Goal: Information Seeking & Learning: Learn about a topic

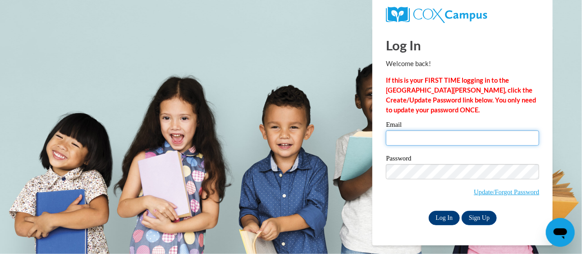
type input "loretta.dundore@rusd.org"
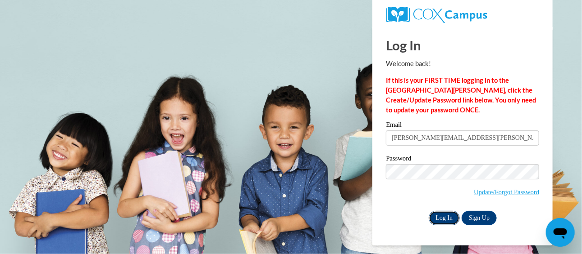
click at [451, 216] on input "Log In" at bounding box center [444, 218] width 32 height 14
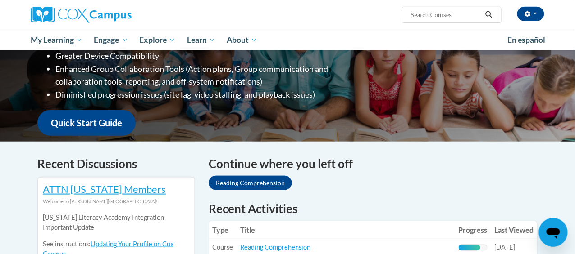
scroll to position [179, 0]
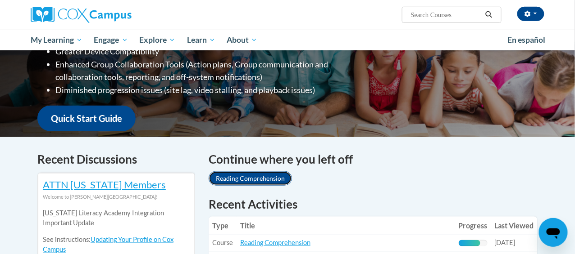
click at [223, 176] on link "Reading Comprehension" at bounding box center [250, 179] width 83 height 14
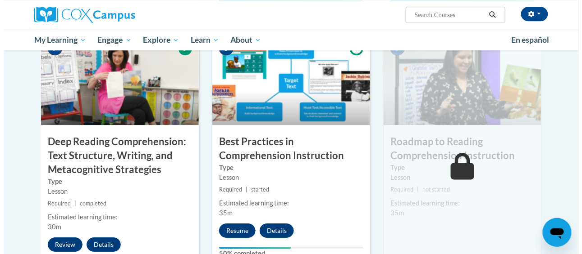
scroll to position [718, 0]
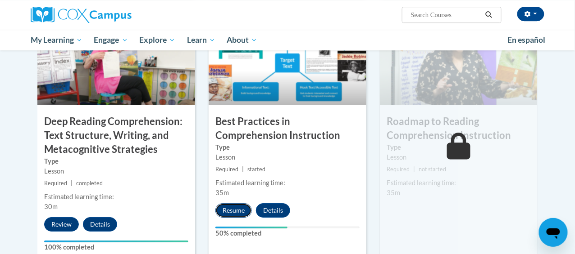
click at [223, 207] on button "Resume" at bounding box center [233, 211] width 36 height 14
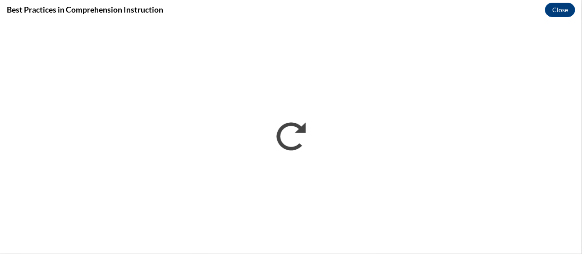
scroll to position [0, 0]
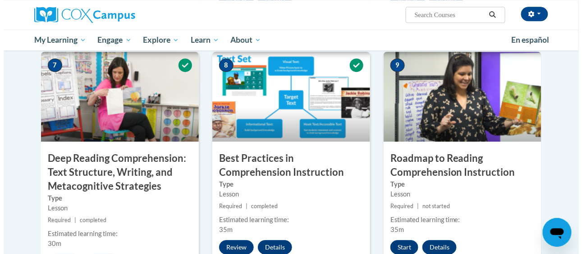
scroll to position [682, 0]
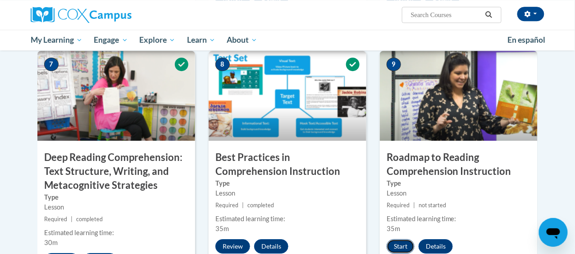
click at [407, 245] on button "Start" at bounding box center [400, 247] width 28 height 14
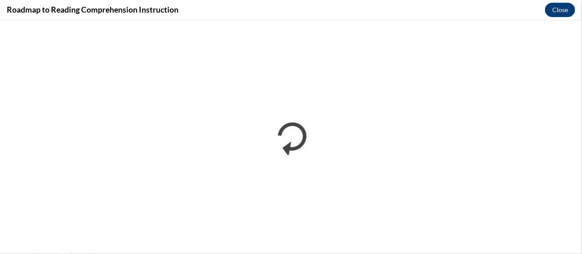
scroll to position [0, 0]
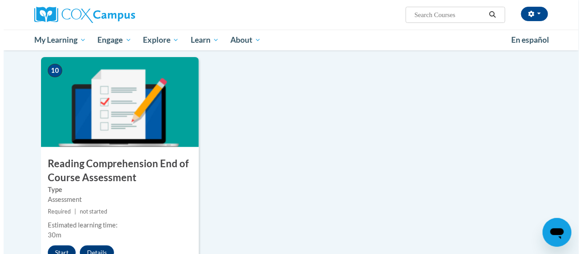
scroll to position [939, 0]
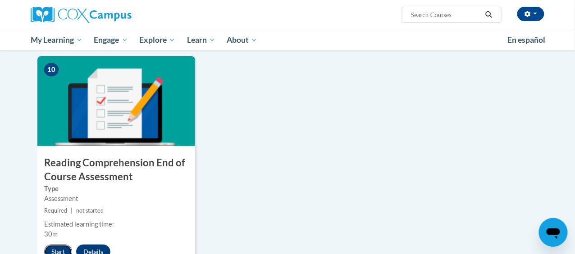
click at [44, 250] on button "Start" at bounding box center [58, 252] width 28 height 14
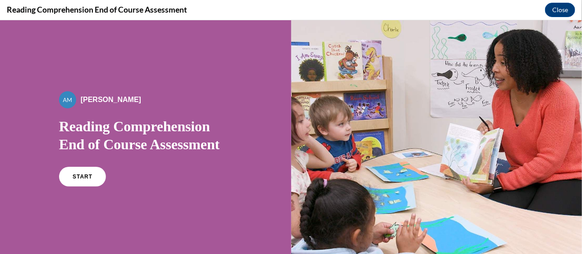
scroll to position [0, 0]
click at [86, 179] on link "START" at bounding box center [82, 176] width 49 height 21
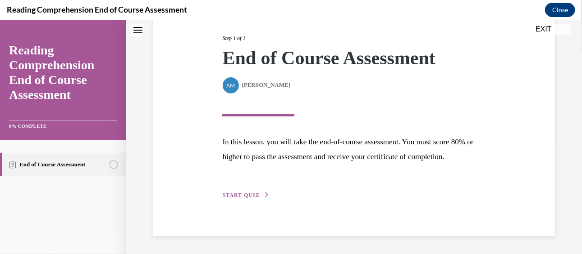
scroll to position [126, 0]
click at [243, 195] on span "START QUIZ" at bounding box center [240, 195] width 37 height 6
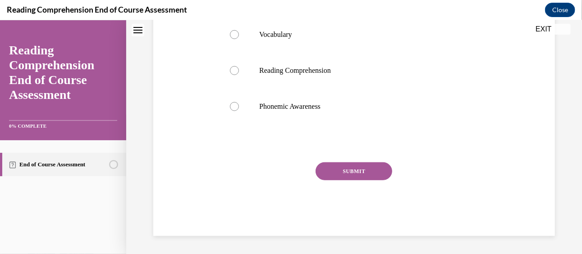
scroll to position [229, 0]
click at [227, 117] on label "Phonemic Awareness" at bounding box center [354, 106] width 266 height 36
click at [230, 111] on input "Phonemic Awareness" at bounding box center [234, 106] width 9 height 9
radio input "true"
click at [344, 180] on button "SUBMIT" at bounding box center [353, 171] width 77 height 18
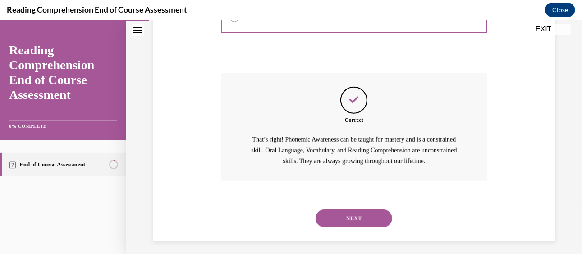
scroll to position [335, 0]
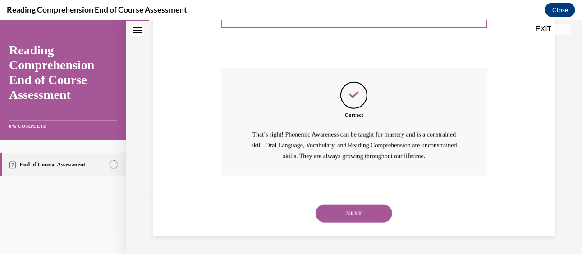
click at [354, 208] on button "NEXT" at bounding box center [353, 213] width 77 height 18
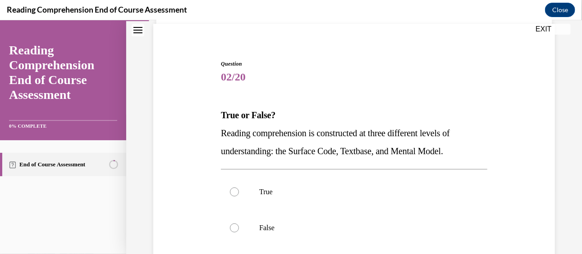
scroll to position [66, 0]
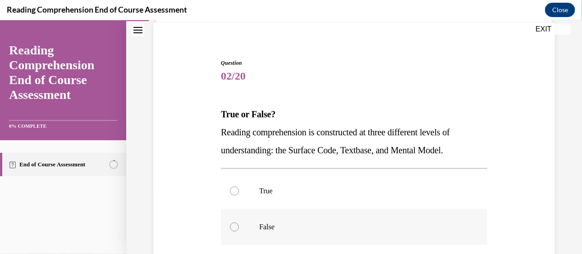
click at [304, 224] on p "False" at bounding box center [361, 227] width 205 height 9
click at [239, 224] on input "False" at bounding box center [234, 227] width 9 height 9
radio input "true"
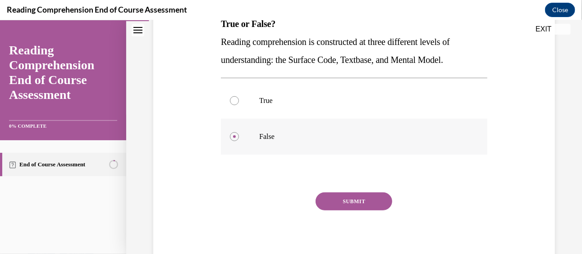
scroll to position [157, 0]
click at [337, 205] on button "SUBMIT" at bounding box center [353, 201] width 77 height 18
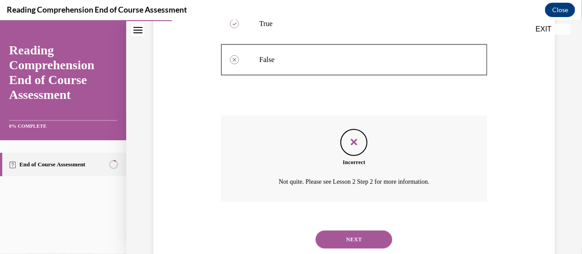
scroll to position [259, 0]
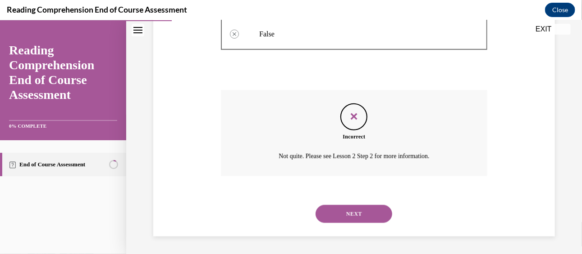
click at [334, 209] on button "NEXT" at bounding box center [353, 214] width 77 height 18
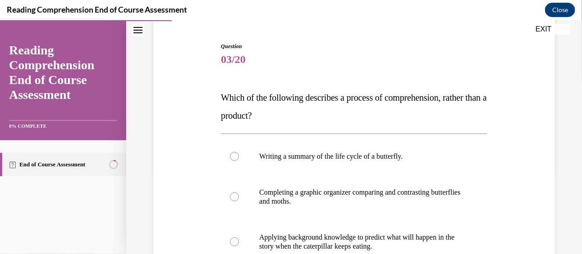
scroll to position [82, 0]
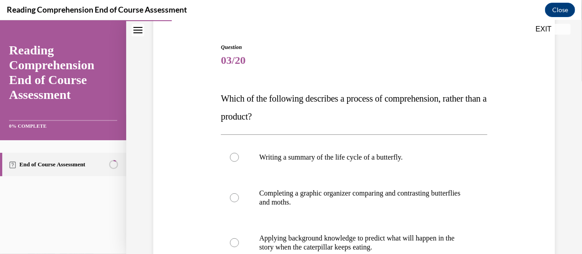
click at [334, 209] on label "Completing a graphic organizer comparing and contrasting butterflies and moths." at bounding box center [354, 197] width 266 height 45
click at [239, 202] on input "Completing a graphic organizer comparing and contrasting butterflies and moths." at bounding box center [234, 197] width 9 height 9
radio input "true"
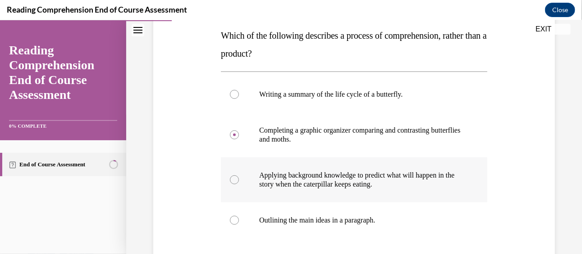
scroll to position [147, 0]
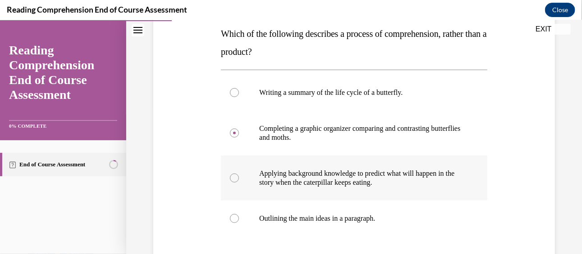
click at [305, 235] on label "Outlining the main ideas in a paragraph." at bounding box center [354, 218] width 266 height 36
click at [239, 223] on input "Outlining the main ideas in a paragraph." at bounding box center [234, 218] width 9 height 9
radio input "true"
click at [305, 235] on label "Outlining the main ideas in a paragraph." at bounding box center [354, 218] width 266 height 36
click at [239, 223] on input "Outlining the main ideas in a paragraph." at bounding box center [234, 218] width 9 height 9
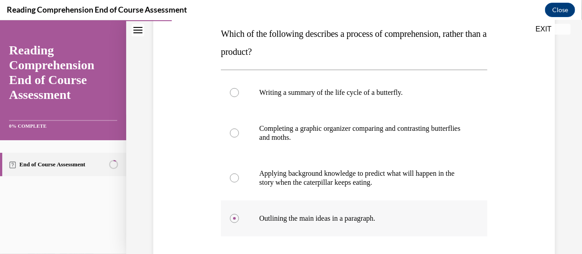
click at [300, 220] on p "Outlining the main ideas in a paragraph." at bounding box center [361, 218] width 205 height 9
click at [239, 220] on input "Outlining the main ideas in a paragraph." at bounding box center [234, 218] width 9 height 9
click at [300, 220] on p "Outlining the main ideas in a paragraph." at bounding box center [361, 218] width 205 height 9
click at [239, 220] on input "Outlining the main ideas in a paragraph." at bounding box center [234, 218] width 9 height 9
click at [269, 143] on label "Completing a graphic organizer comparing and contrasting butterflies and moths." at bounding box center [354, 132] width 266 height 45
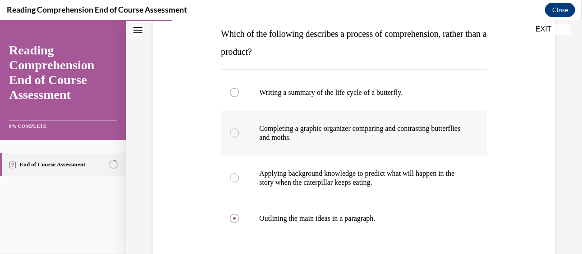
click at [239, 137] on input "Completing a graphic organizer comparing and contrasting butterflies and moths." at bounding box center [234, 132] width 9 height 9
radio input "true"
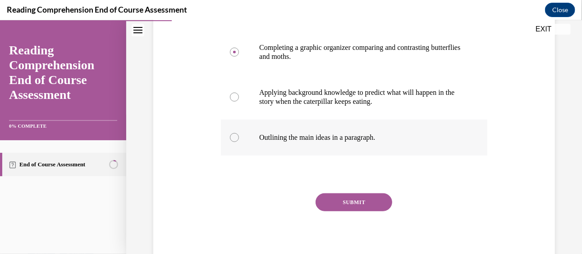
scroll to position [230, 0]
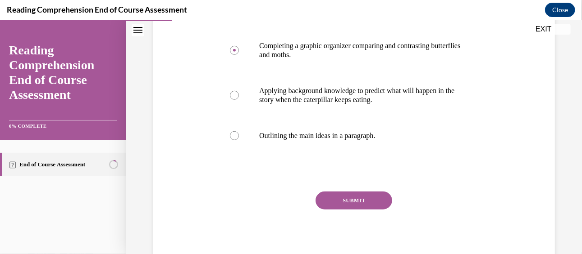
click at [334, 196] on button "SUBMIT" at bounding box center [353, 200] width 77 height 18
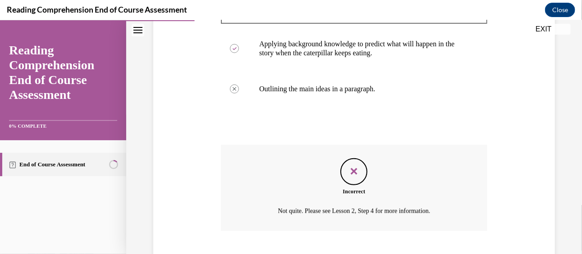
scroll to position [332, 0]
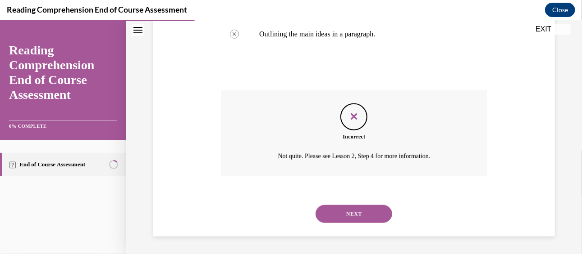
click at [339, 210] on button "NEXT" at bounding box center [353, 214] width 77 height 18
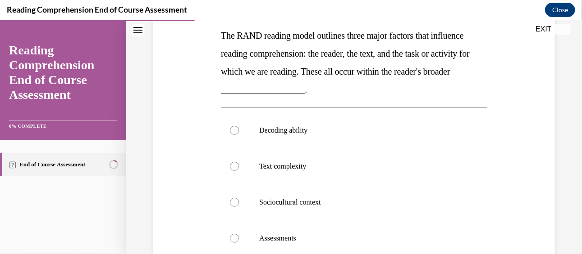
scroll to position [144, 0]
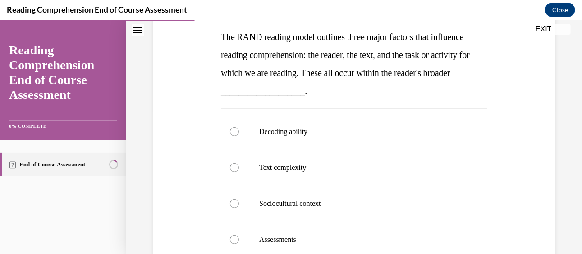
click at [381, 181] on label "Text complexity" at bounding box center [354, 168] width 266 height 36
click at [239, 172] on input "Text complexity" at bounding box center [234, 167] width 9 height 9
radio input "true"
click at [372, 202] on p "Sociocultural context" at bounding box center [361, 203] width 205 height 9
click at [239, 202] on input "Sociocultural context" at bounding box center [234, 203] width 9 height 9
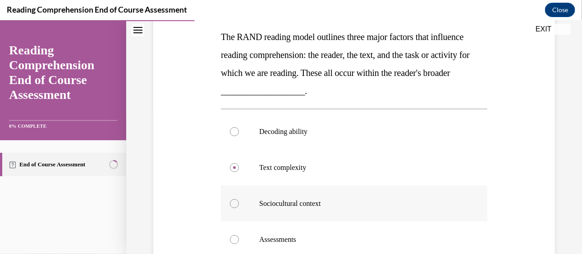
radio input "true"
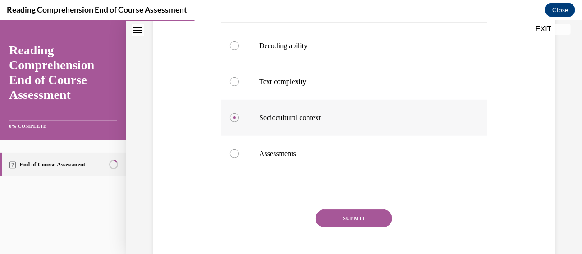
scroll to position [232, 0]
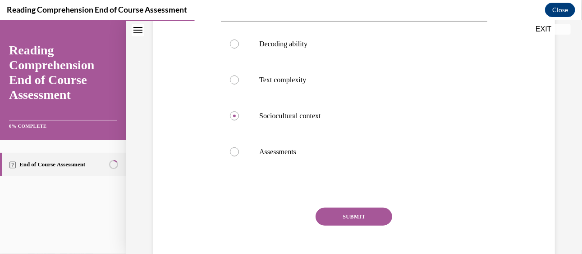
click at [363, 213] on button "SUBMIT" at bounding box center [353, 217] width 77 height 18
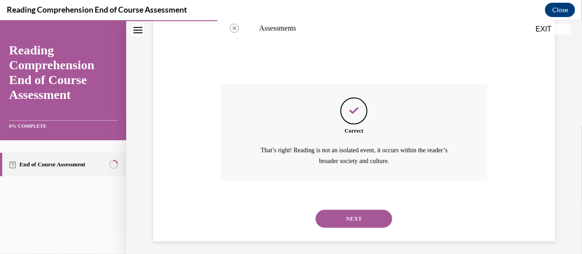
scroll to position [360, 0]
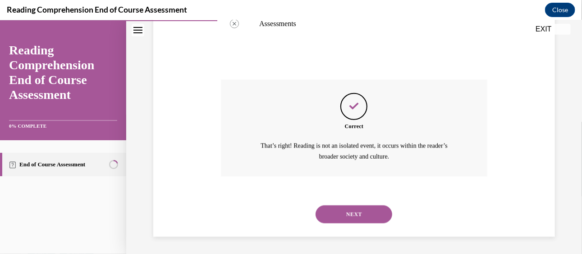
click at [360, 218] on button "NEXT" at bounding box center [353, 214] width 77 height 18
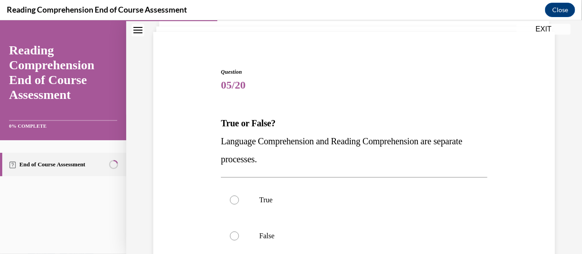
scroll to position [58, 0]
click at [353, 195] on p "True" at bounding box center [361, 199] width 205 height 9
click at [239, 195] on input "True" at bounding box center [234, 199] width 9 height 9
radio input "true"
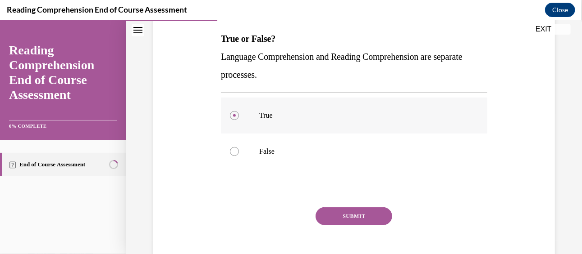
scroll to position [150, 0]
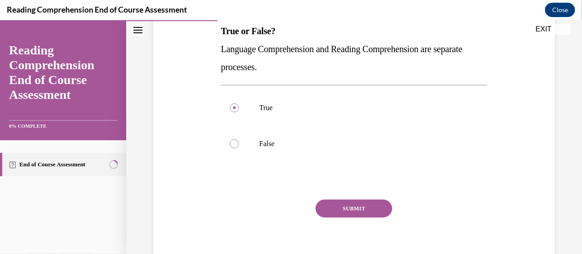
click at [352, 205] on button "SUBMIT" at bounding box center [353, 209] width 77 height 18
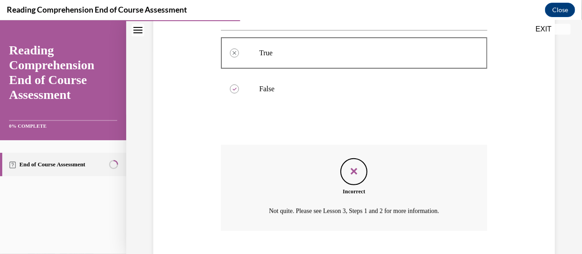
scroll to position [259, 0]
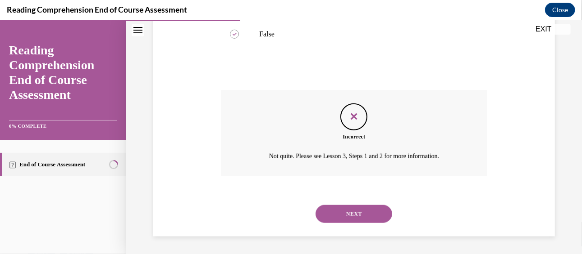
click at [347, 213] on button "NEXT" at bounding box center [353, 214] width 77 height 18
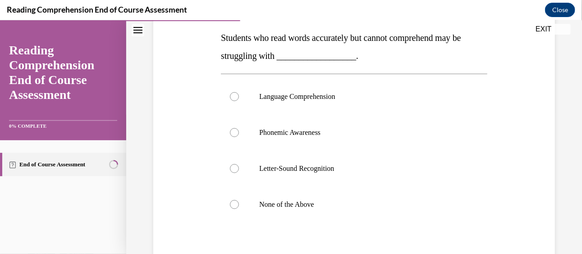
scroll to position [144, 0]
click at [310, 96] on p "Language Comprehension" at bounding box center [361, 95] width 205 height 9
click at [239, 96] on input "Language Comprehension" at bounding box center [234, 95] width 9 height 9
radio input "true"
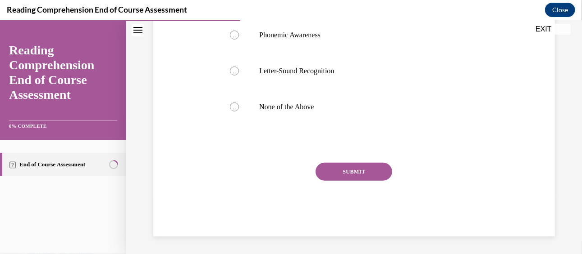
click at [357, 175] on button "SUBMIT" at bounding box center [353, 172] width 77 height 18
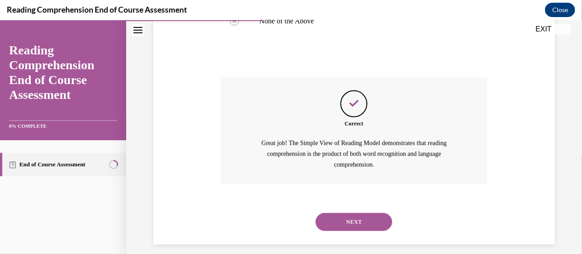
scroll to position [335, 0]
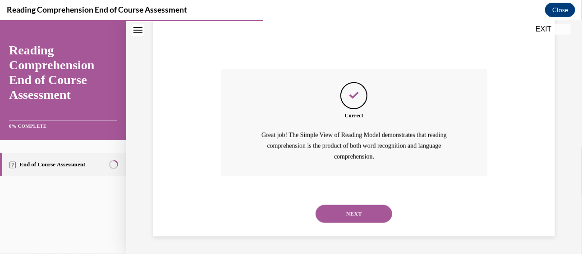
click at [356, 218] on button "NEXT" at bounding box center [353, 214] width 77 height 18
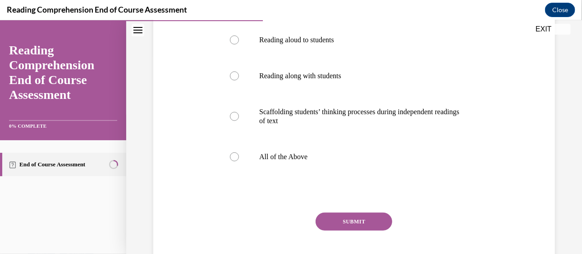
scroll to position [202, 0]
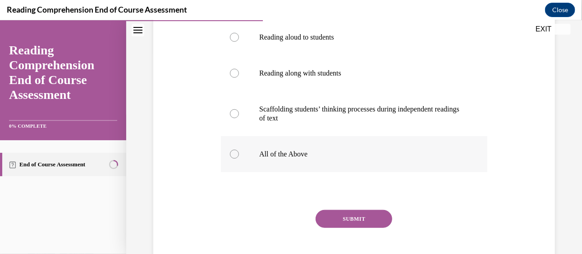
click at [290, 146] on label "All of the Above" at bounding box center [354, 154] width 266 height 36
click at [239, 150] on input "All of the Above" at bounding box center [234, 154] width 9 height 9
radio input "true"
click at [339, 228] on div "SUBMIT" at bounding box center [354, 232] width 266 height 45
click at [340, 218] on button "SUBMIT" at bounding box center [353, 219] width 77 height 18
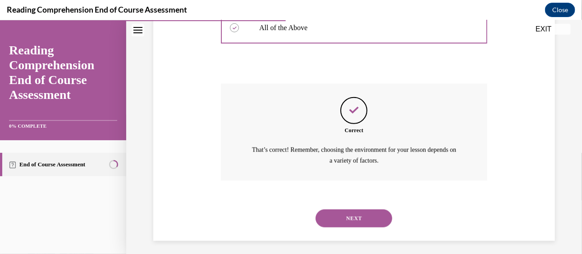
scroll to position [333, 0]
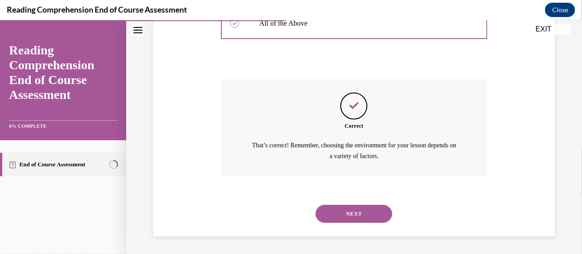
click at [340, 218] on button "NEXT" at bounding box center [353, 214] width 77 height 18
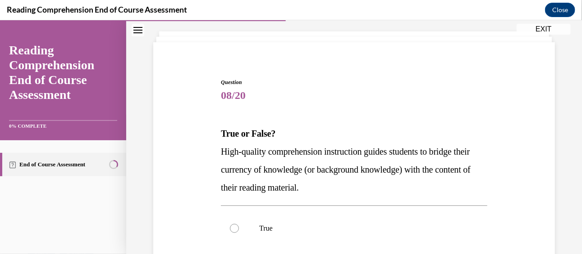
scroll to position [48, 0]
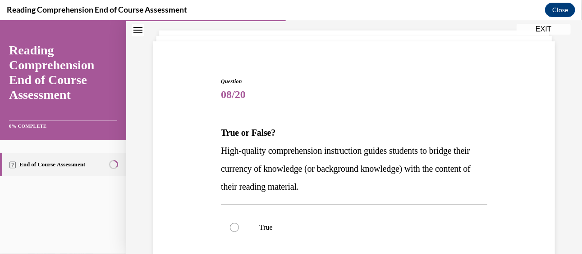
click at [340, 218] on label "True" at bounding box center [354, 227] width 266 height 36
click at [239, 223] on input "True" at bounding box center [234, 227] width 9 height 9
radio input "true"
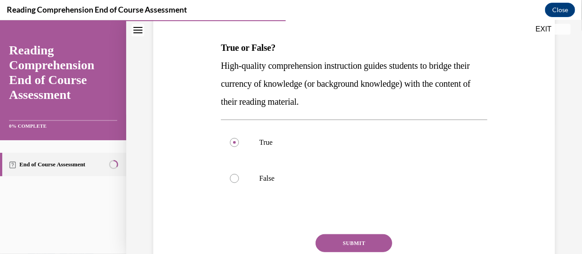
scroll to position [136, 0]
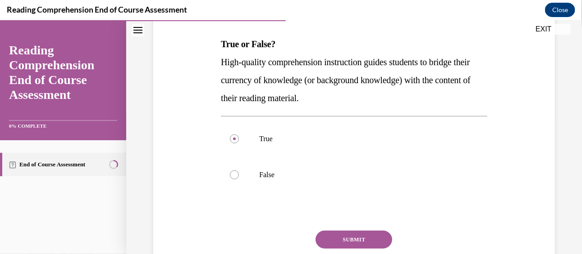
click at [343, 237] on button "SUBMIT" at bounding box center [353, 240] width 77 height 18
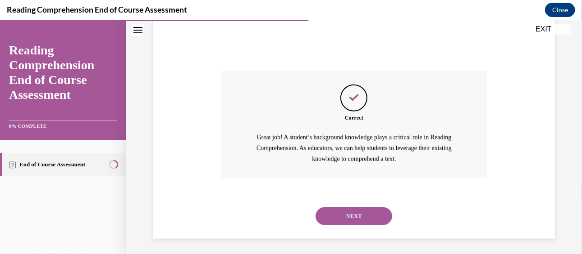
scroll to position [299, 0]
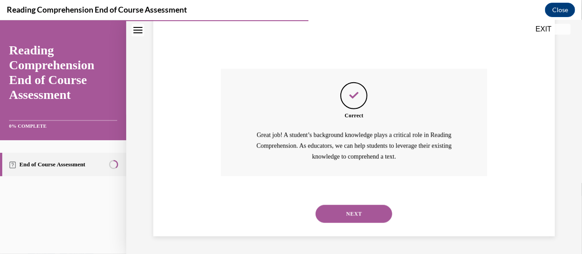
click at [338, 206] on button "NEXT" at bounding box center [353, 214] width 77 height 18
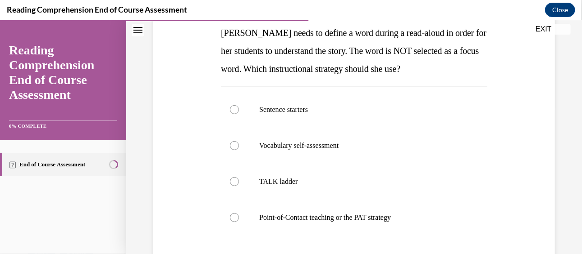
scroll to position [148, 0]
click at [309, 177] on p "TALK ladder" at bounding box center [361, 181] width 205 height 9
click at [239, 177] on input "TALK ladder" at bounding box center [234, 181] width 9 height 9
radio input "true"
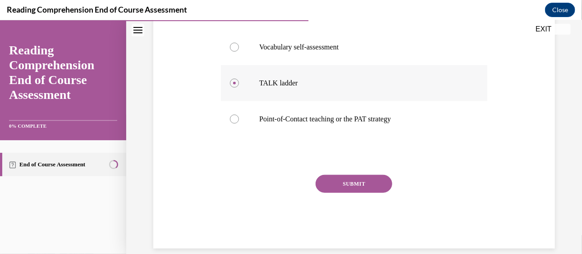
scroll to position [247, 0]
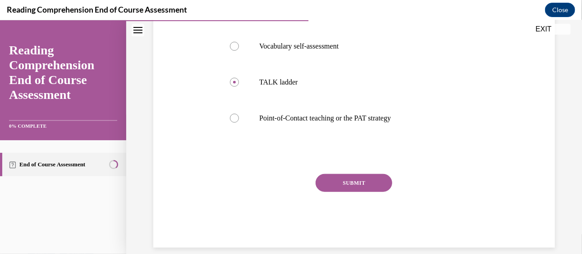
click at [333, 178] on button "SUBMIT" at bounding box center [353, 183] width 77 height 18
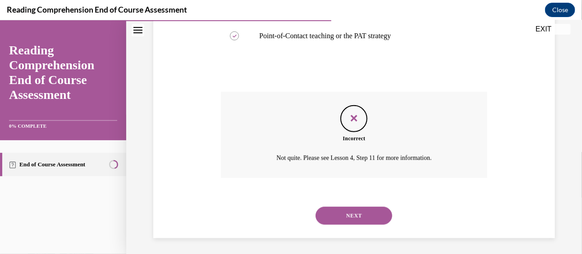
scroll to position [332, 0]
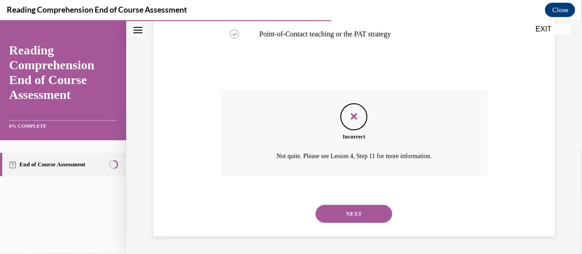
click at [344, 227] on div "NEXT" at bounding box center [354, 214] width 266 height 36
click at [344, 219] on button "NEXT" at bounding box center [353, 214] width 77 height 18
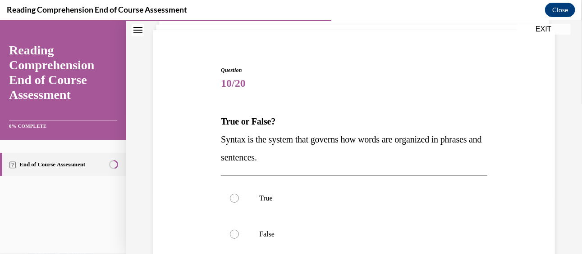
scroll to position [60, 0]
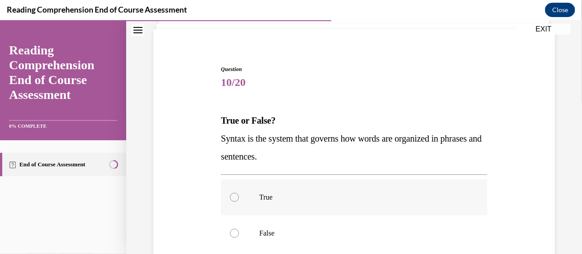
click at [319, 193] on p "True" at bounding box center [361, 197] width 205 height 9
click at [239, 193] on input "True" at bounding box center [234, 197] width 9 height 9
radio input "true"
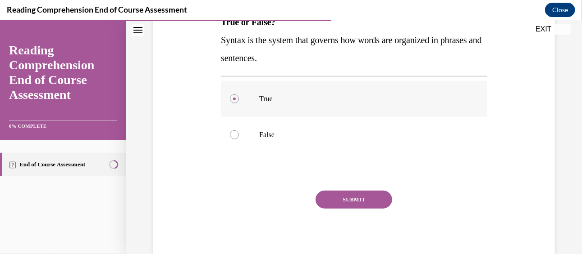
click at [319, 192] on button "SUBMIT" at bounding box center [353, 200] width 77 height 18
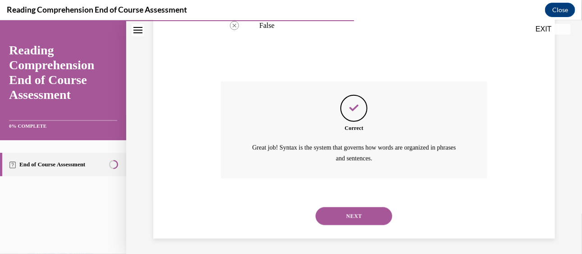
scroll to position [270, 0]
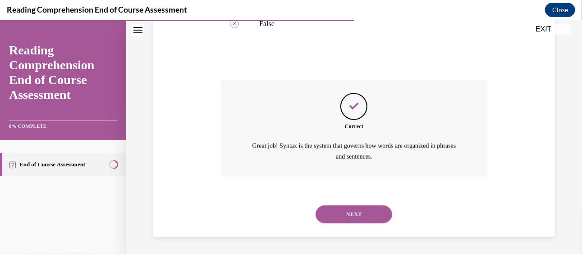
click at [346, 217] on button "NEXT" at bounding box center [353, 214] width 77 height 18
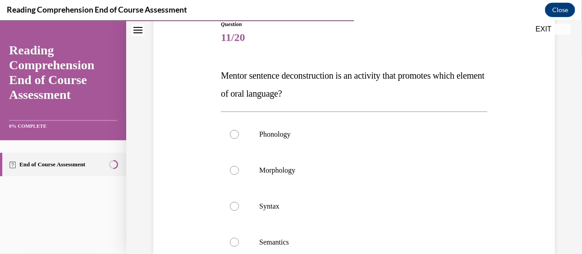
scroll to position [102, 0]
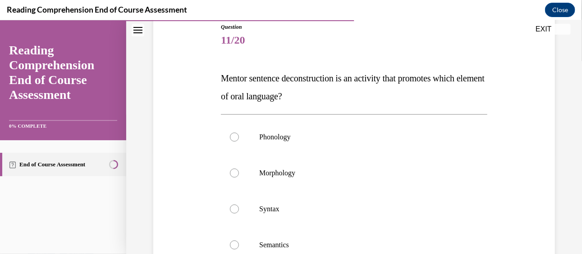
click at [346, 217] on label "Syntax" at bounding box center [354, 209] width 266 height 36
click at [239, 214] on input "Syntax" at bounding box center [234, 208] width 9 height 9
radio input "true"
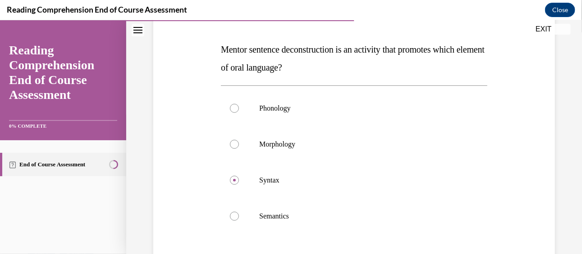
click at [346, 217] on p "Semantics" at bounding box center [361, 216] width 205 height 9
click at [239, 217] on input "Semantics" at bounding box center [234, 216] width 9 height 9
radio input "true"
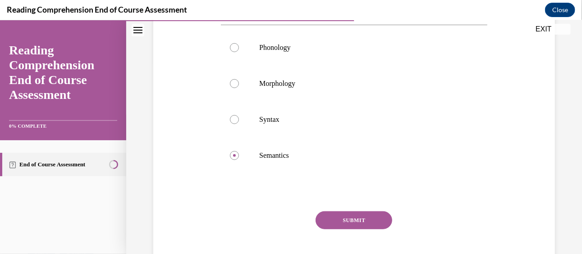
click at [346, 217] on button "SUBMIT" at bounding box center [353, 220] width 77 height 18
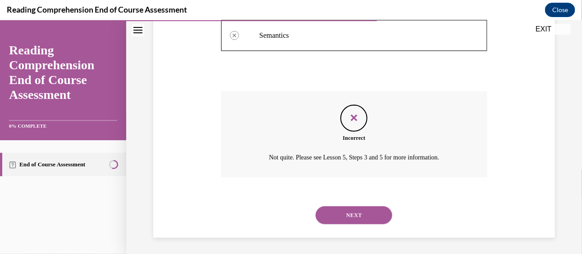
scroll to position [313, 0]
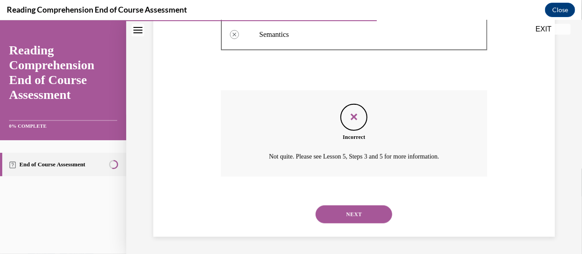
click at [346, 217] on button "NEXT" at bounding box center [353, 214] width 77 height 18
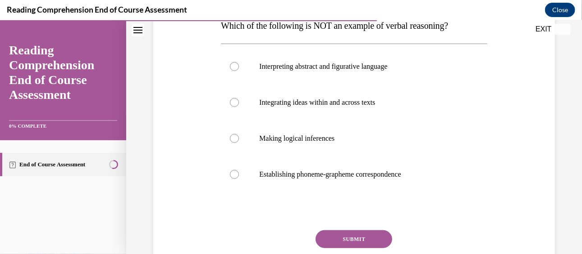
scroll to position [156, 0]
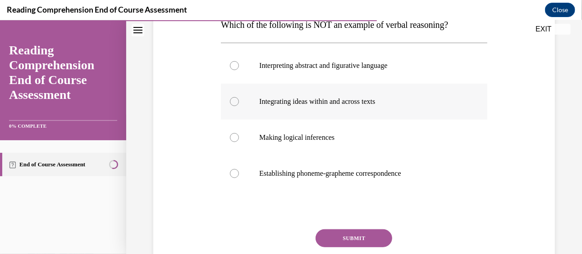
click at [345, 102] on p "Integrating ideas within and across texts" at bounding box center [361, 101] width 205 height 9
click at [239, 102] on input "Integrating ideas within and across texts" at bounding box center [234, 101] width 9 height 9
radio input "true"
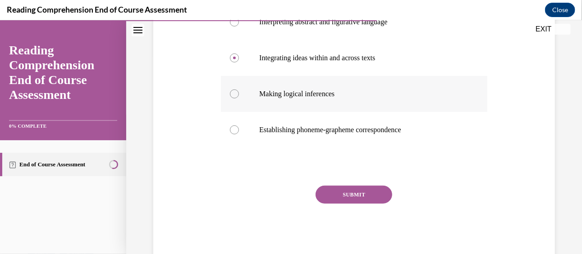
scroll to position [202, 0]
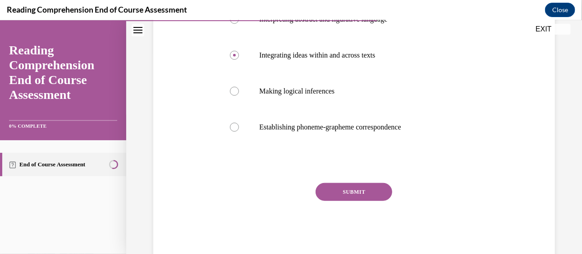
click at [336, 187] on button "SUBMIT" at bounding box center [353, 192] width 77 height 18
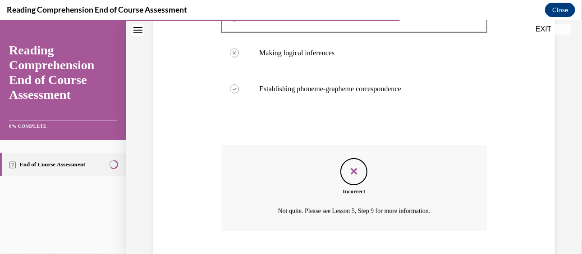
scroll to position [295, 0]
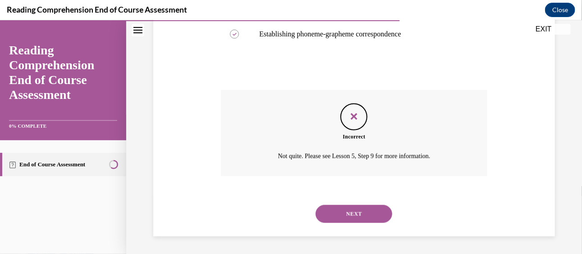
click at [349, 212] on button "NEXT" at bounding box center [353, 214] width 77 height 18
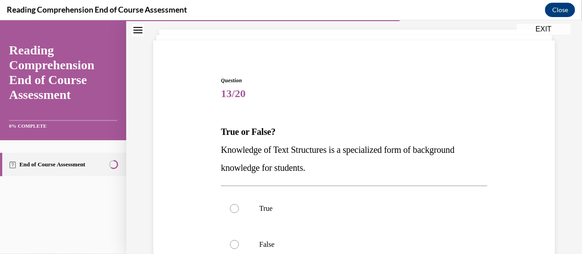
scroll to position [59, 0]
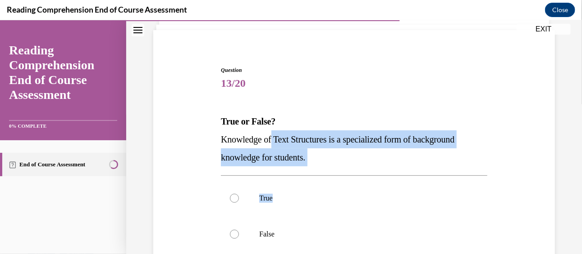
drag, startPoint x: 349, startPoint y: 212, endPoint x: 273, endPoint y: 137, distance: 106.1
click at [273, 137] on div "Question 13/20 True or False? Knowledge of Text Structures is a specialized for…" at bounding box center [354, 215] width 266 height 298
copy div "Text Structures is a specialized form of background knowledge for students. True"
click at [350, 195] on p "True" at bounding box center [361, 198] width 205 height 9
click at [239, 195] on input "True" at bounding box center [234, 198] width 9 height 9
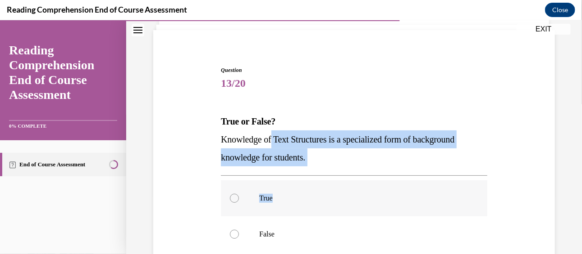
radio input "true"
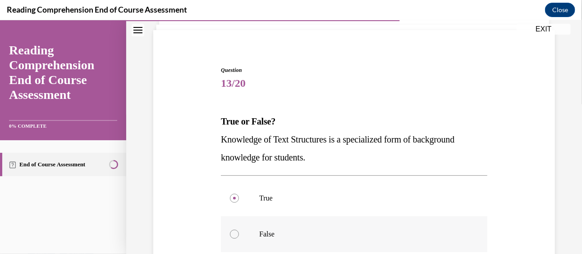
click at [274, 228] on label "False" at bounding box center [354, 234] width 266 height 36
click at [239, 230] on input "False" at bounding box center [234, 234] width 9 height 9
radio input "true"
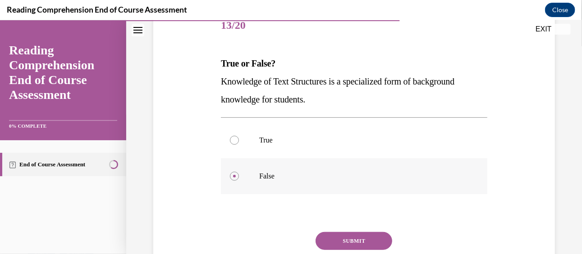
scroll to position [118, 0]
click at [332, 241] on button "SUBMIT" at bounding box center [353, 240] width 77 height 18
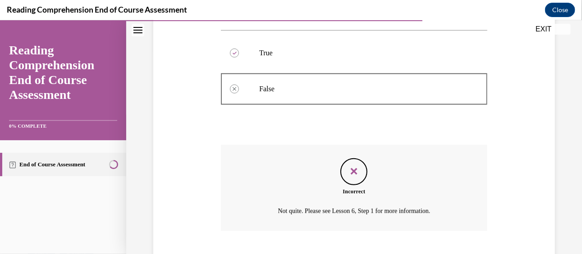
scroll to position [259, 0]
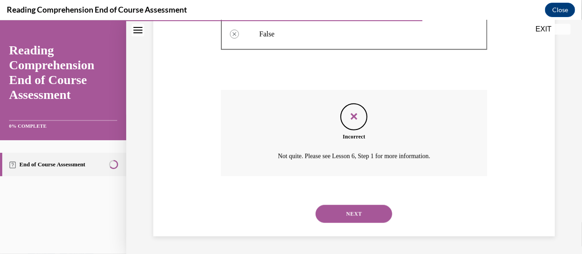
click at [343, 205] on button "NEXT" at bounding box center [353, 214] width 77 height 18
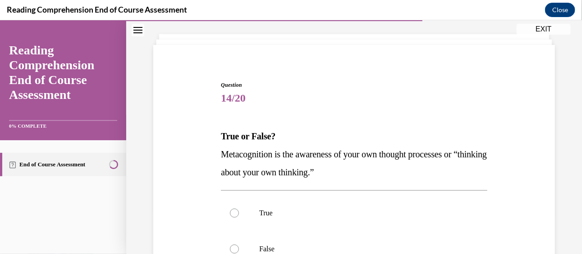
scroll to position [45, 0]
click at [343, 204] on label "True" at bounding box center [354, 212] width 266 height 36
click at [239, 208] on input "True" at bounding box center [234, 212] width 9 height 9
radio input "true"
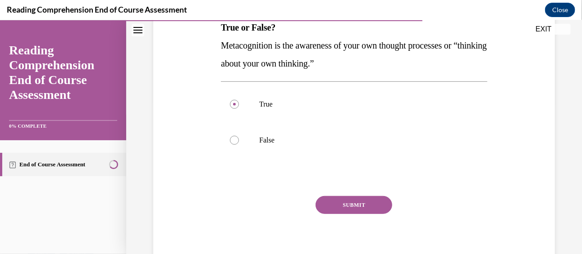
click at [343, 204] on button "SUBMIT" at bounding box center [353, 205] width 77 height 18
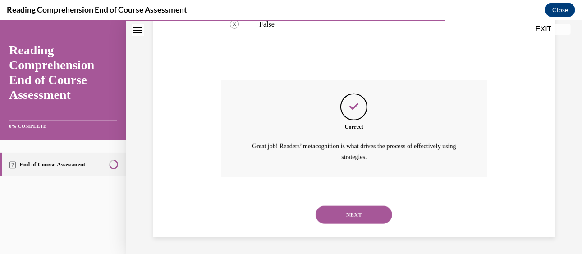
scroll to position [270, 0]
click at [343, 205] on button "NEXT" at bounding box center [353, 214] width 77 height 18
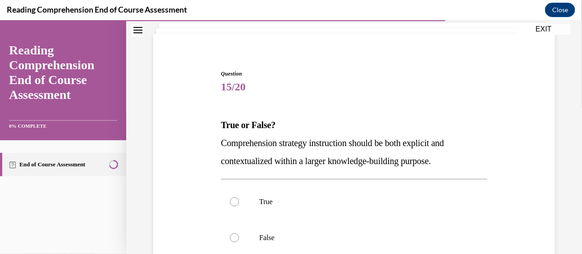
scroll to position [56, 0]
click at [343, 204] on p "True" at bounding box center [361, 200] width 205 height 9
click at [239, 204] on input "True" at bounding box center [234, 200] width 9 height 9
radio input "true"
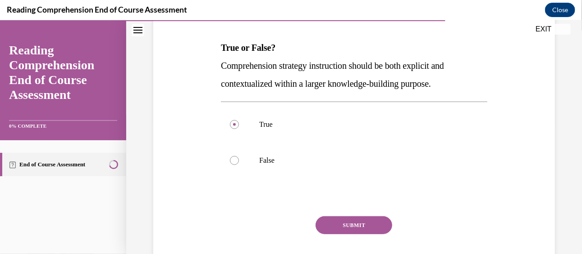
scroll to position [136, 0]
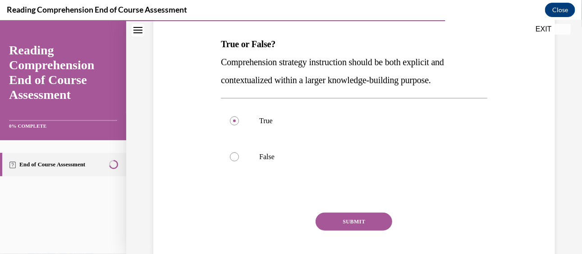
click at [342, 221] on button "SUBMIT" at bounding box center [353, 222] width 77 height 18
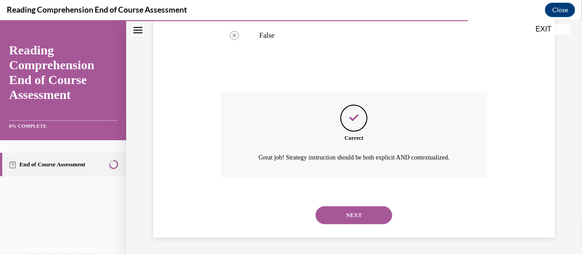
scroll to position [259, 0]
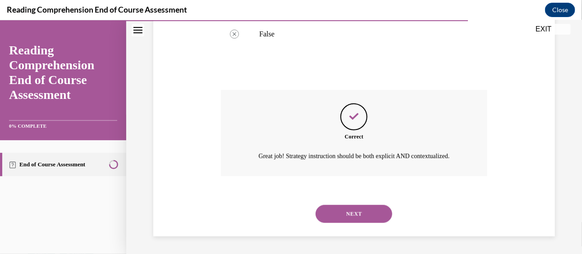
click at [342, 221] on button "NEXT" at bounding box center [353, 214] width 77 height 18
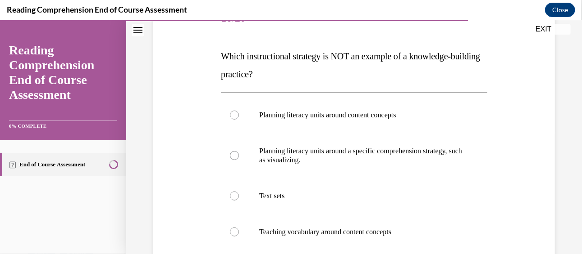
scroll to position [129, 0]
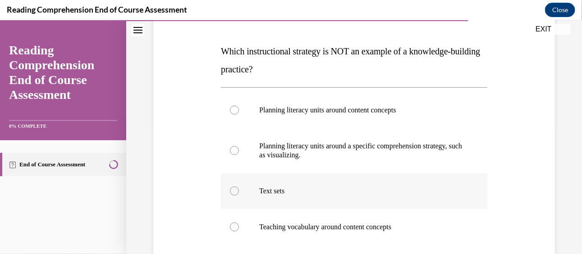
click at [351, 197] on label "Text sets" at bounding box center [354, 191] width 266 height 36
click at [239, 195] on input "Text sets" at bounding box center [234, 190] width 9 height 9
radio input "true"
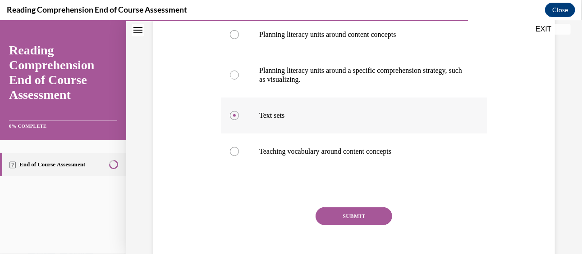
scroll to position [206, 0]
click at [350, 214] on button "SUBMIT" at bounding box center [353, 215] width 77 height 18
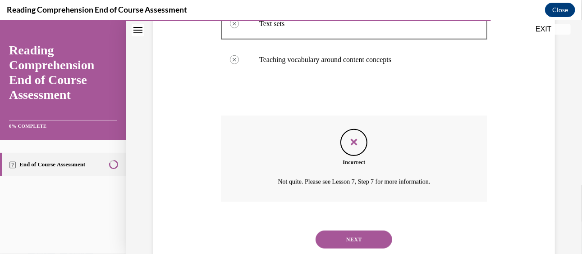
scroll to position [322, 0]
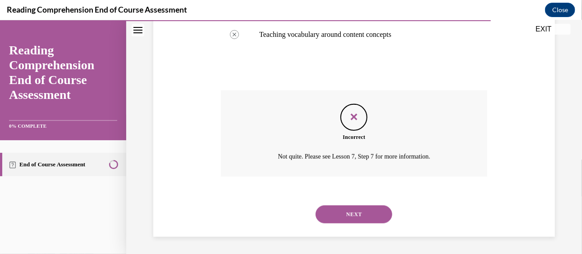
click at [350, 214] on button "NEXT" at bounding box center [353, 214] width 77 height 18
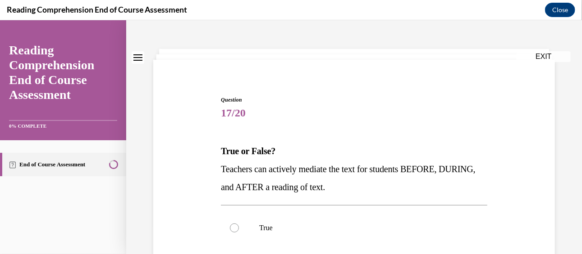
scroll to position [36, 0]
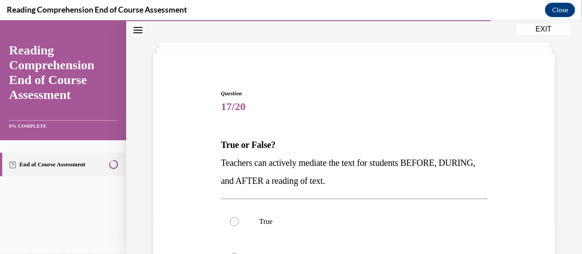
click at [350, 214] on label "True" at bounding box center [354, 222] width 266 height 36
click at [239, 217] on input "True" at bounding box center [234, 221] width 9 height 9
radio input "true"
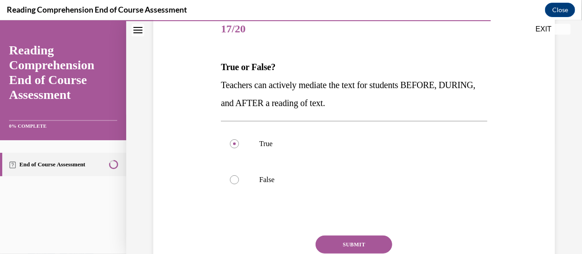
scroll to position [114, 0]
click at [352, 247] on button "SUBMIT" at bounding box center [353, 245] width 77 height 18
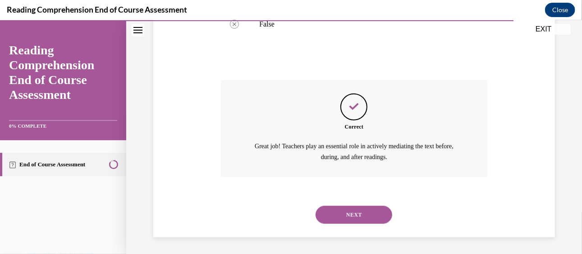
scroll to position [270, 0]
click at [348, 210] on button "NEXT" at bounding box center [353, 214] width 77 height 18
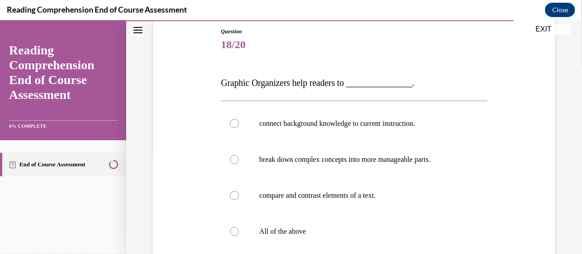
scroll to position [98, 0]
click at [327, 232] on p "All of the above" at bounding box center [361, 231] width 205 height 9
click at [239, 232] on input "All of the above" at bounding box center [234, 231] width 9 height 9
radio input "true"
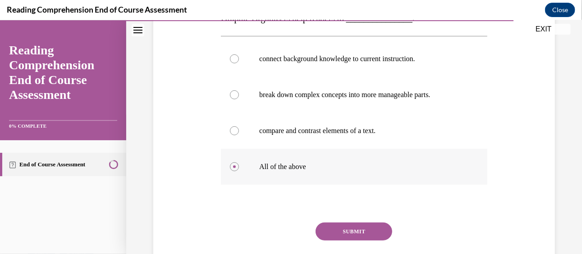
click at [327, 232] on button "SUBMIT" at bounding box center [353, 232] width 77 height 18
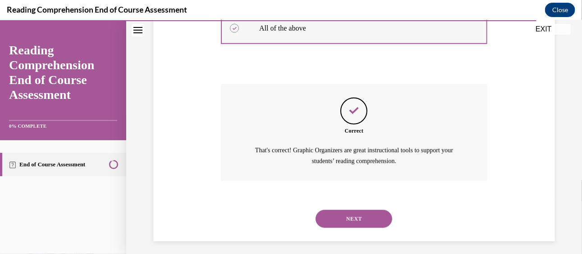
scroll to position [306, 0]
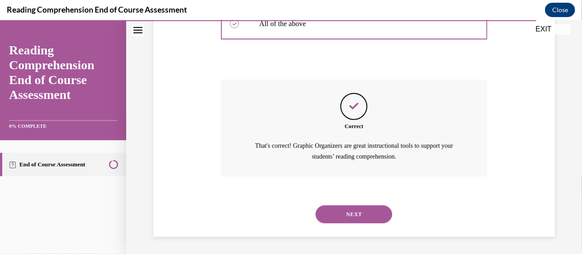
click at [354, 212] on button "NEXT" at bounding box center [353, 214] width 77 height 18
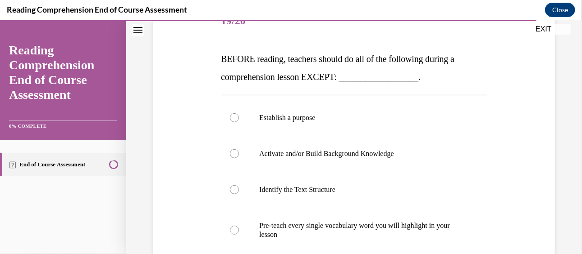
scroll to position [124, 0]
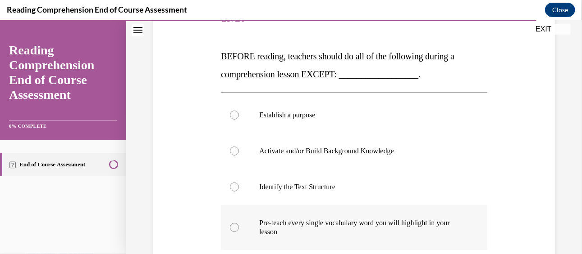
click at [352, 224] on p "Pre-teach every single vocabulary word you will highlight in your lesson" at bounding box center [361, 227] width 205 height 18
click at [239, 224] on input "Pre-teach every single vocabulary word you will highlight in your lesson" at bounding box center [234, 227] width 9 height 9
radio input "true"
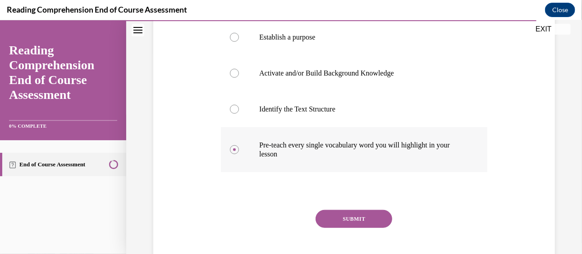
click at [352, 224] on button "SUBMIT" at bounding box center [353, 219] width 77 height 18
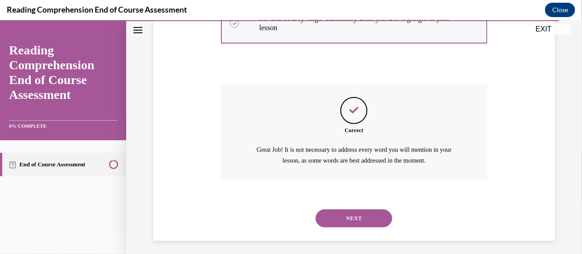
scroll to position [333, 0]
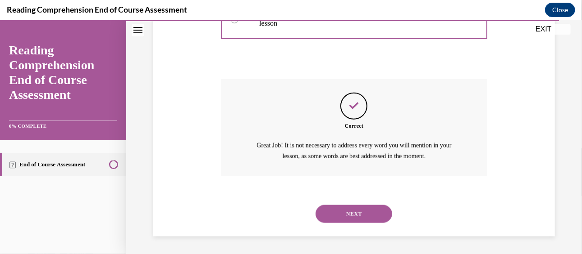
click at [350, 215] on button "NEXT" at bounding box center [353, 214] width 77 height 18
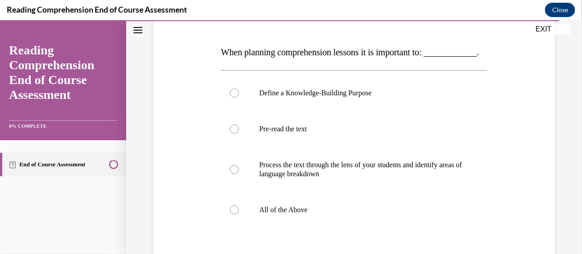
scroll to position [148, 0]
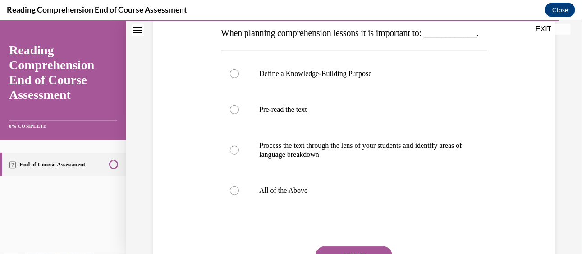
click at [350, 209] on label "All of the Above" at bounding box center [354, 191] width 266 height 36
click at [239, 195] on input "All of the Above" at bounding box center [234, 190] width 9 height 9
radio input "true"
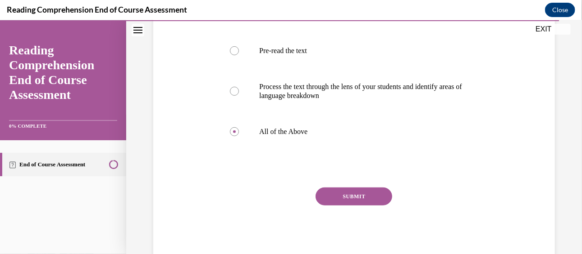
click at [350, 205] on button "SUBMIT" at bounding box center [353, 196] width 77 height 18
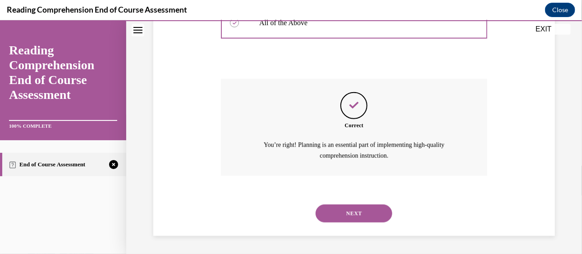
scroll to position [333, 0]
click at [350, 215] on button "NEXT" at bounding box center [353, 213] width 77 height 18
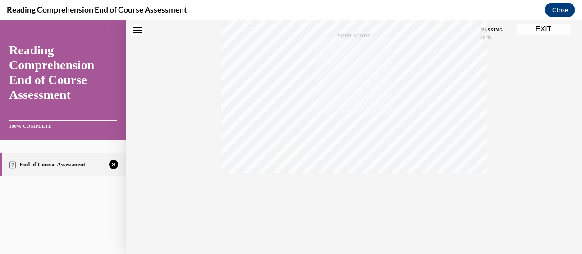
scroll to position [3, 0]
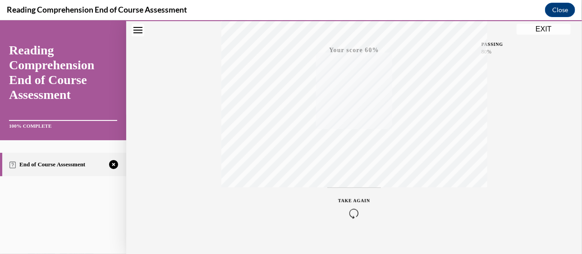
click at [350, 205] on div "TAKE AGAIN" at bounding box center [354, 207] width 32 height 21
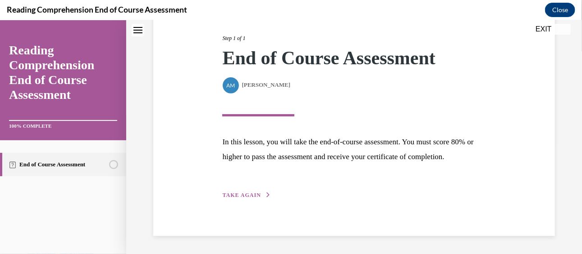
scroll to position [126, 0]
click at [244, 196] on span "TAKE AGAIN" at bounding box center [241, 195] width 38 height 6
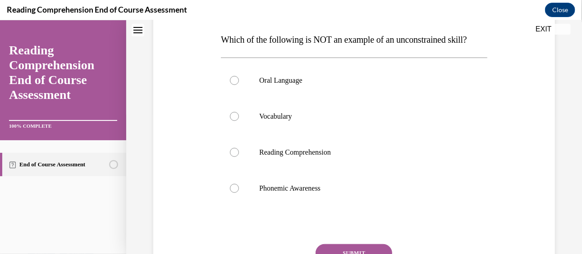
scroll to position [145, 0]
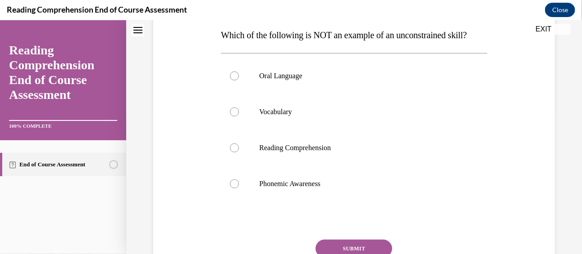
click at [244, 196] on label "Phonemic Awareness" at bounding box center [354, 184] width 266 height 36
click at [239, 188] on input "Phonemic Awareness" at bounding box center [234, 183] width 9 height 9
radio input "true"
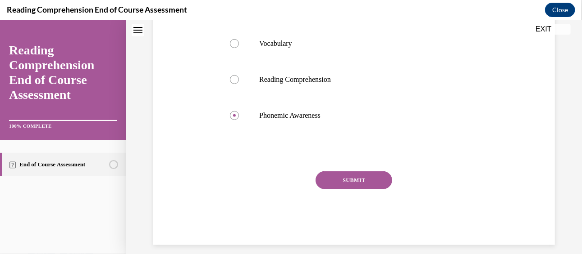
click at [340, 189] on button "SUBMIT" at bounding box center [353, 180] width 77 height 18
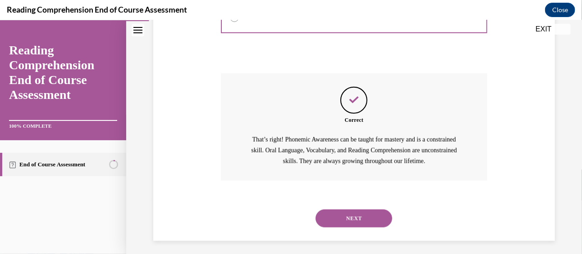
scroll to position [335, 0]
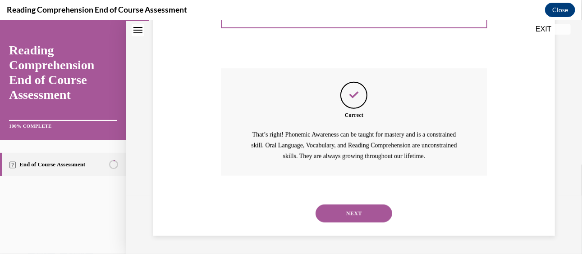
click at [341, 210] on button "NEXT" at bounding box center [353, 213] width 77 height 18
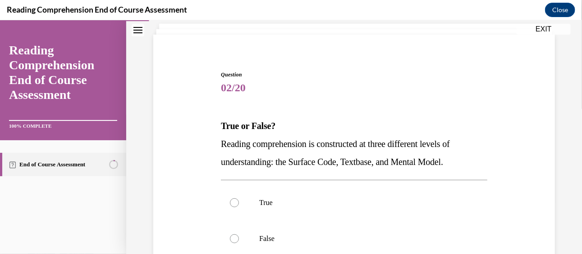
scroll to position [56, 0]
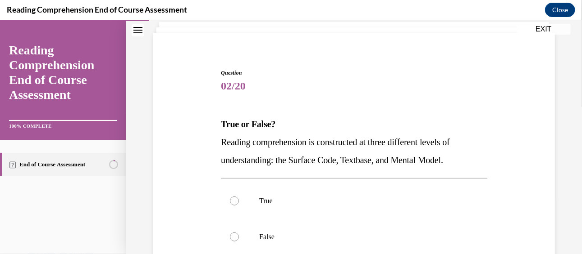
click at [341, 210] on label "True" at bounding box center [354, 201] width 266 height 36
click at [239, 205] on input "True" at bounding box center [234, 200] width 9 height 9
radio input "true"
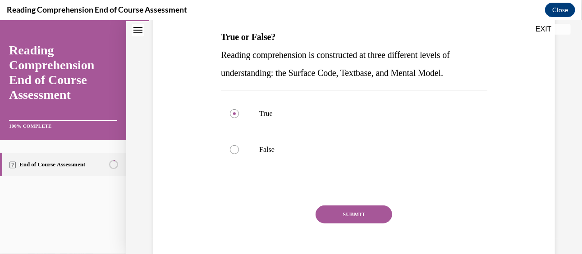
click at [341, 210] on button "SUBMIT" at bounding box center [353, 214] width 77 height 18
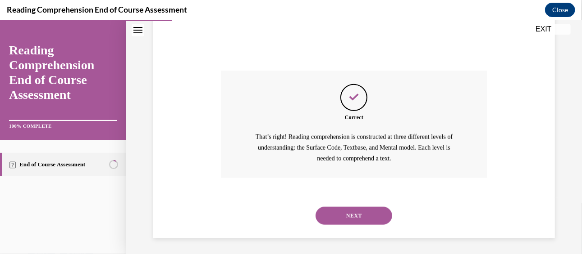
scroll to position [281, 0]
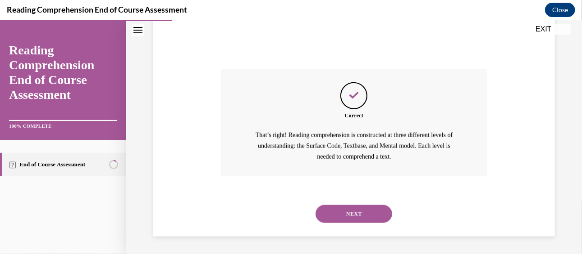
click at [344, 211] on button "NEXT" at bounding box center [353, 214] width 77 height 18
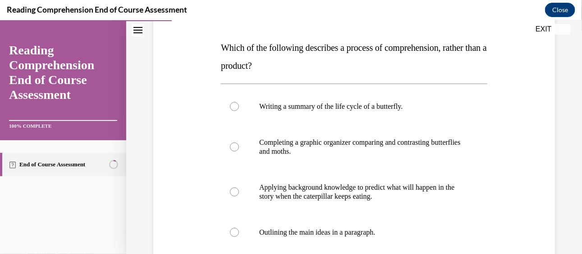
scroll to position [138, 0]
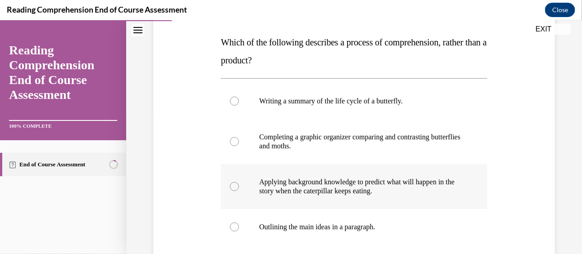
click at [342, 203] on label "Applying background knowledge to predict what will happen in the story when the…" at bounding box center [354, 186] width 266 height 45
click at [239, 191] on input "Applying background knowledge to predict what will happen in the story when the…" at bounding box center [234, 186] width 9 height 9
radio input "true"
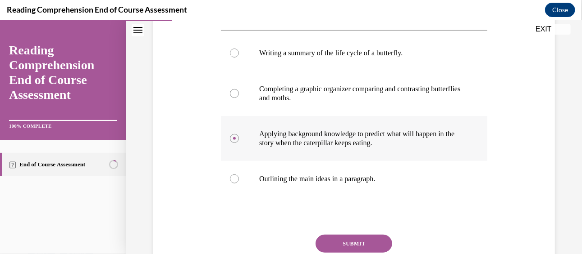
scroll to position [188, 0]
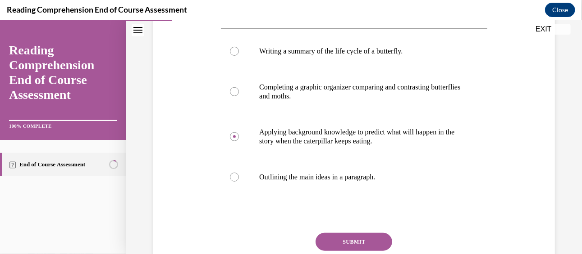
click at [343, 240] on button "SUBMIT" at bounding box center [353, 242] width 77 height 18
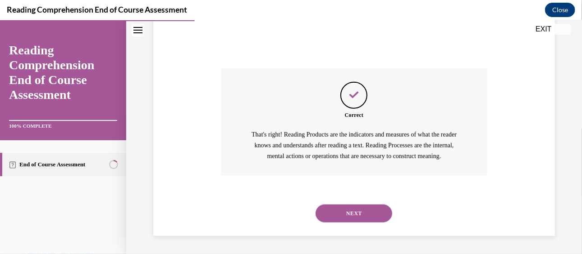
scroll to position [364, 0]
click at [357, 214] on button "NEXT" at bounding box center [353, 213] width 77 height 18
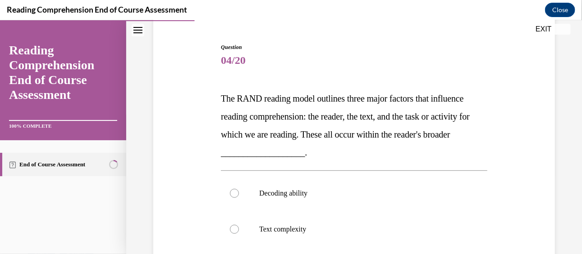
scroll to position [82, 0]
click at [356, 204] on label "Decoding ability" at bounding box center [354, 193] width 266 height 36
click at [239, 198] on input "Decoding ability" at bounding box center [234, 193] width 9 height 9
radio input "true"
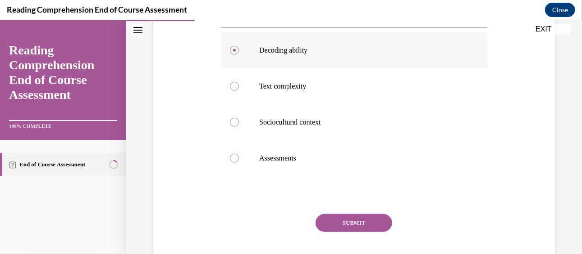
scroll to position [225, 0]
click at [357, 222] on button "SUBMIT" at bounding box center [353, 223] width 77 height 18
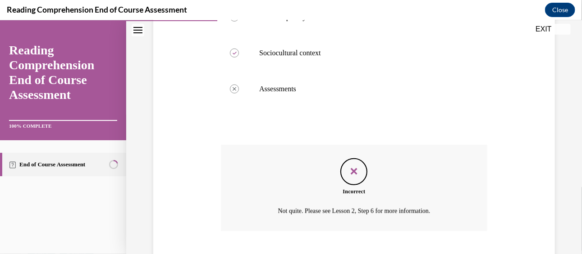
scroll to position [349, 0]
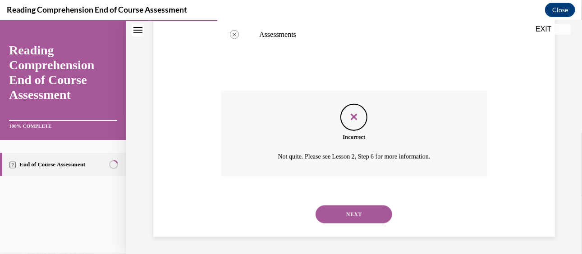
click at [357, 222] on button "NEXT" at bounding box center [353, 214] width 77 height 18
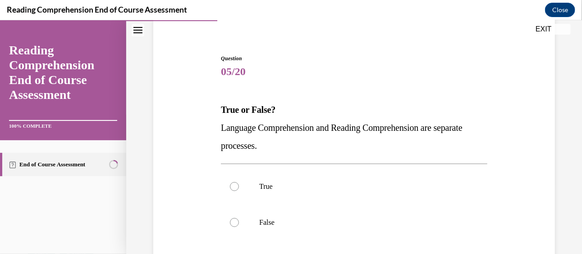
scroll to position [76, 0]
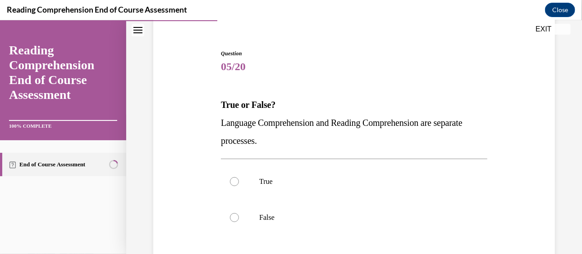
click at [357, 222] on label "False" at bounding box center [354, 218] width 266 height 36
click at [239, 222] on input "False" at bounding box center [234, 217] width 9 height 9
radio input "true"
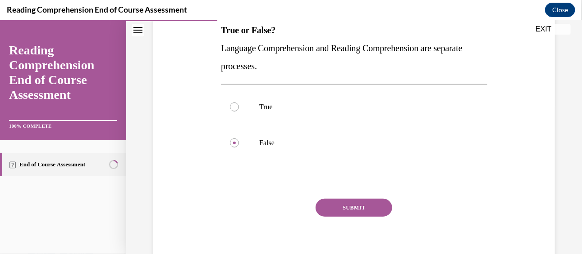
click at [354, 209] on button "SUBMIT" at bounding box center [353, 208] width 77 height 18
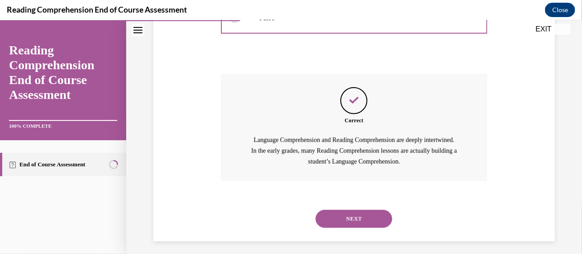
scroll to position [281, 0]
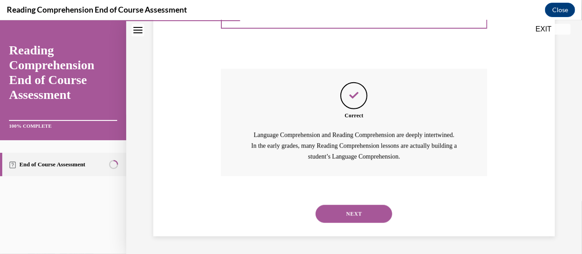
click at [350, 215] on button "NEXT" at bounding box center [353, 214] width 77 height 18
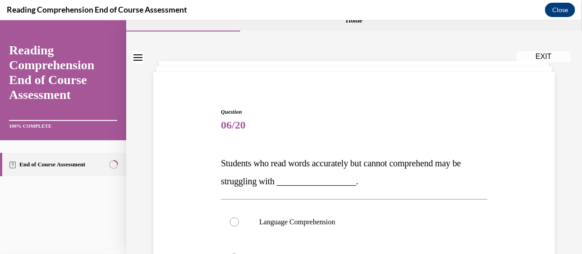
scroll to position [21, 0]
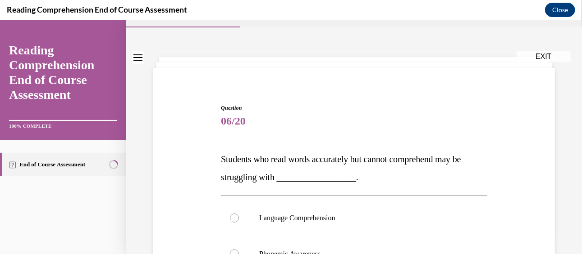
click at [350, 215] on p "Language Comprehension" at bounding box center [361, 218] width 205 height 9
click at [239, 215] on input "Language Comprehension" at bounding box center [234, 218] width 9 height 9
radio input "true"
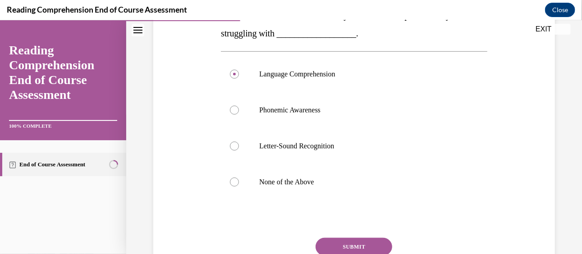
scroll to position [166, 0]
click at [345, 246] on button "SUBMIT" at bounding box center [353, 246] width 77 height 18
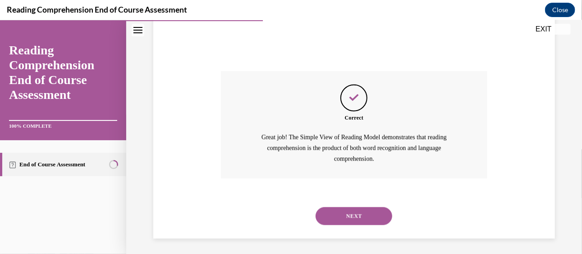
scroll to position [335, 0]
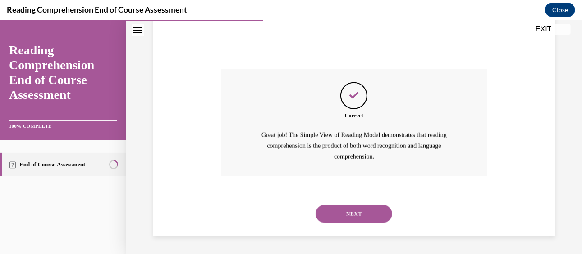
click at [345, 218] on button "NEXT" at bounding box center [353, 214] width 77 height 18
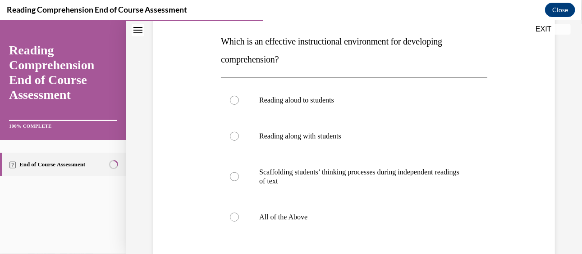
scroll to position [141, 0]
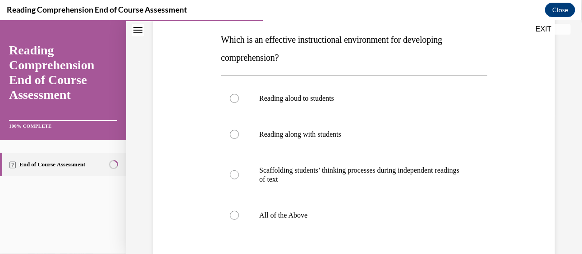
click at [345, 218] on p "All of the Above" at bounding box center [361, 215] width 205 height 9
click at [239, 218] on input "All of the Above" at bounding box center [234, 215] width 9 height 9
radio input "true"
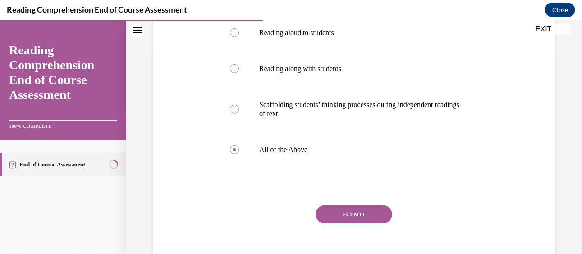
click at [345, 218] on button "SUBMIT" at bounding box center [353, 214] width 77 height 18
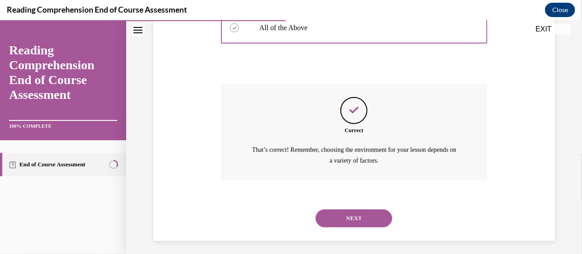
scroll to position [333, 0]
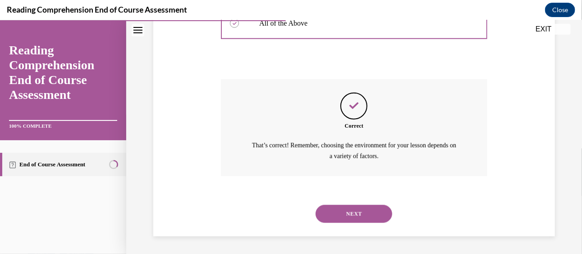
click at [345, 218] on button "NEXT" at bounding box center [353, 214] width 77 height 18
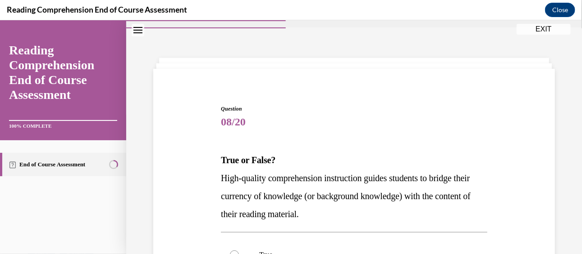
scroll to position [34, 0]
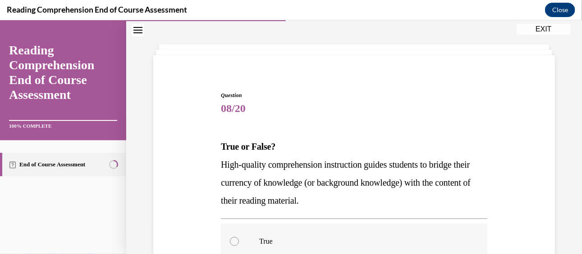
click at [222, 250] on label "True" at bounding box center [354, 241] width 266 height 36
click at [230, 246] on input "True" at bounding box center [234, 241] width 9 height 9
radio input "true"
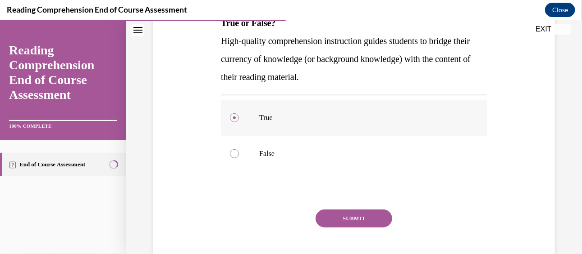
scroll to position [159, 0]
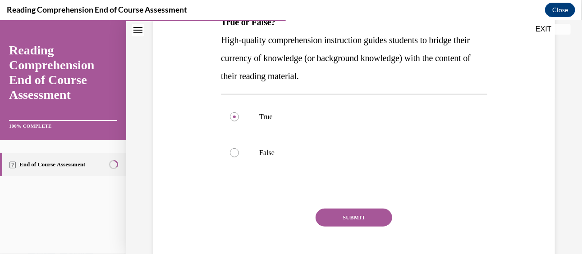
click at [350, 221] on button "SUBMIT" at bounding box center [353, 218] width 77 height 18
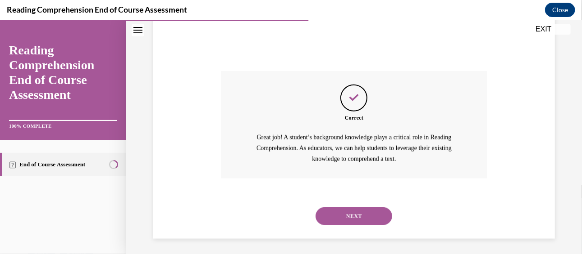
scroll to position [299, 0]
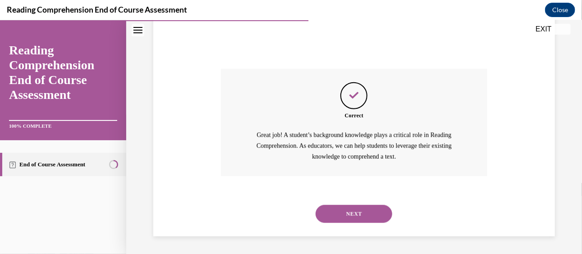
click at [353, 208] on button "NEXT" at bounding box center [353, 214] width 77 height 18
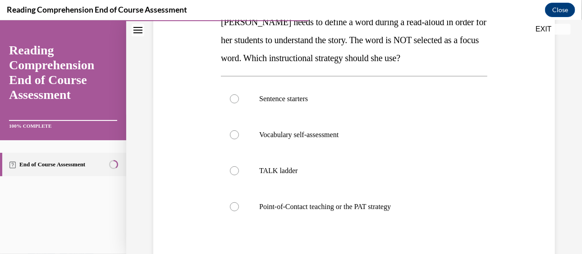
scroll to position [159, 0]
click at [353, 208] on p "Point-of-Contact teaching or the PAT strategy" at bounding box center [361, 205] width 205 height 9
click at [239, 208] on input "Point-of-Contact teaching or the PAT strategy" at bounding box center [234, 205] width 9 height 9
radio input "true"
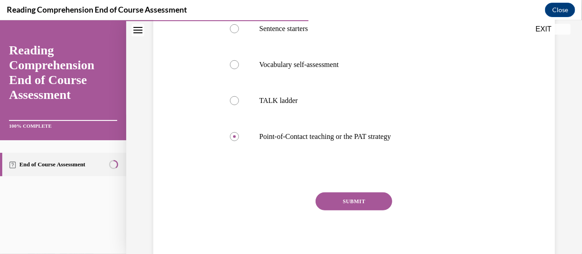
scroll to position [230, 0]
click at [348, 200] on button "SUBMIT" at bounding box center [353, 200] width 77 height 18
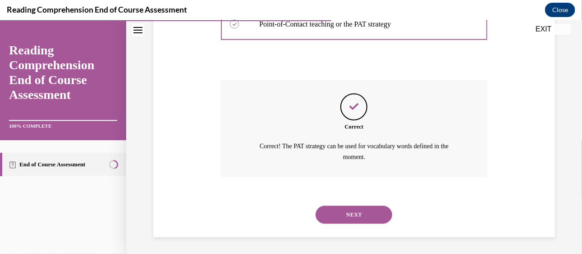
scroll to position [342, 0]
click at [343, 211] on button "NEXT" at bounding box center [353, 214] width 77 height 18
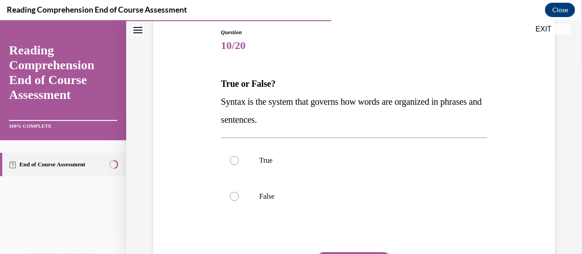
scroll to position [100, 0]
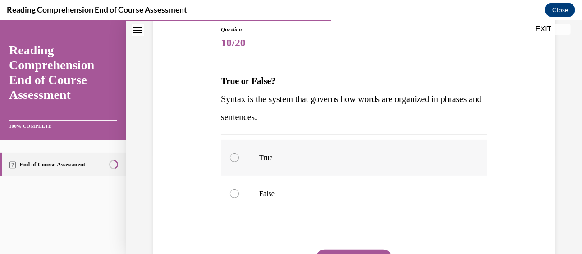
click at [223, 155] on label "True" at bounding box center [354, 158] width 266 height 36
click at [230, 155] on input "True" at bounding box center [234, 157] width 9 height 9
radio input "true"
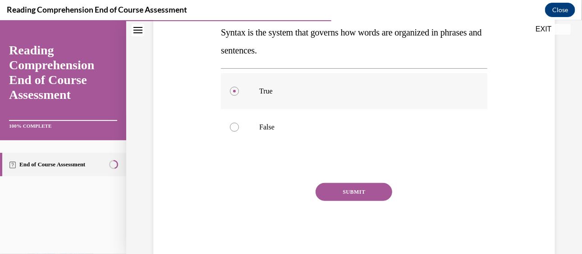
scroll to position [169, 0]
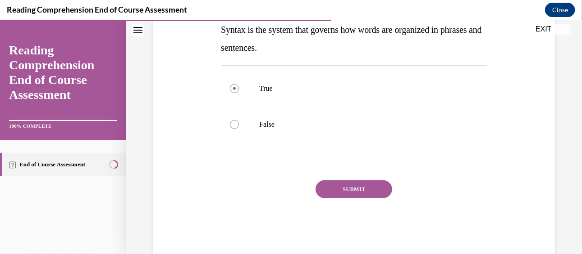
click at [347, 185] on button "SUBMIT" at bounding box center [353, 189] width 77 height 18
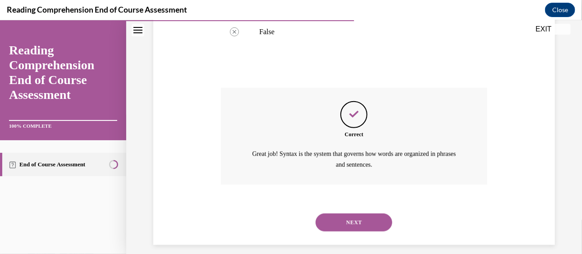
scroll to position [270, 0]
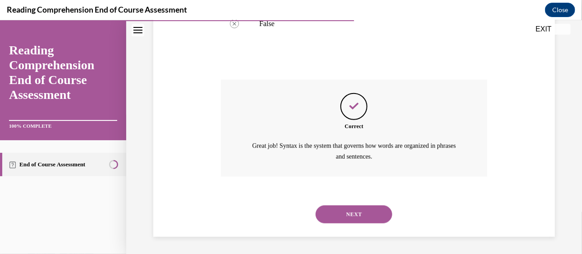
click at [352, 213] on button "NEXT" at bounding box center [353, 214] width 77 height 18
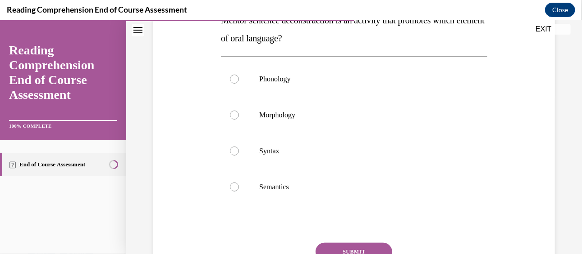
scroll to position [180, 0]
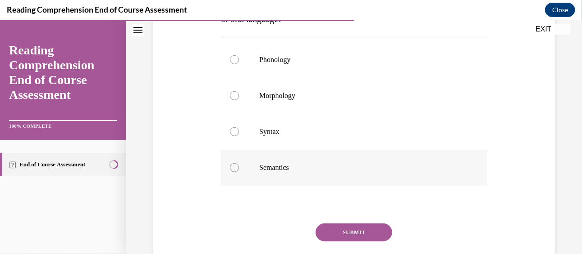
click at [284, 168] on p "Semantics" at bounding box center [361, 167] width 205 height 9
click at [239, 168] on input "Semantics" at bounding box center [234, 167] width 9 height 9
radio input "true"
click at [350, 231] on button "SUBMIT" at bounding box center [353, 232] width 77 height 18
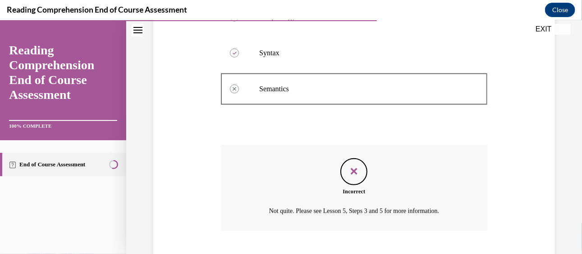
scroll to position [313, 0]
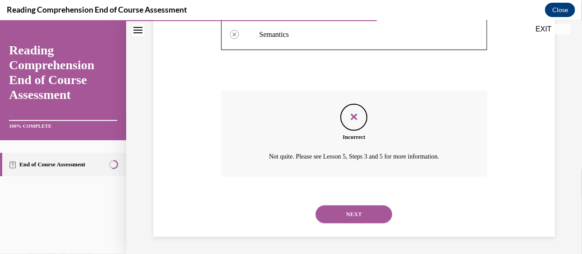
click at [354, 212] on button "NEXT" at bounding box center [353, 214] width 77 height 18
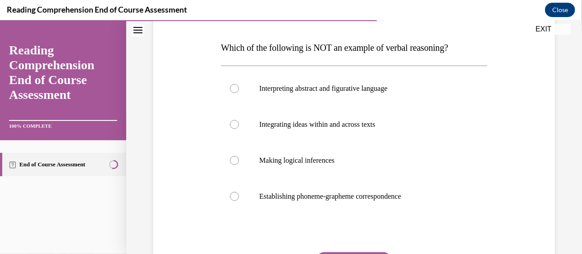
scroll to position [145, 0]
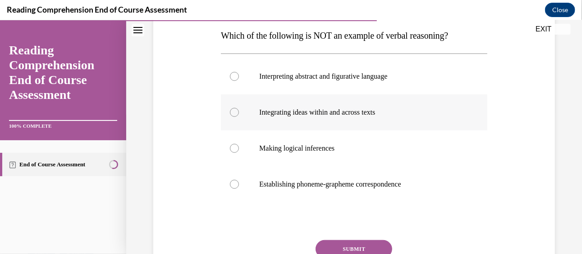
click at [394, 109] on p "Integrating ideas within and across texts" at bounding box center [361, 112] width 205 height 9
click at [239, 109] on input "Integrating ideas within and across texts" at bounding box center [234, 112] width 9 height 9
radio input "true"
click at [344, 243] on button "SUBMIT" at bounding box center [353, 249] width 77 height 18
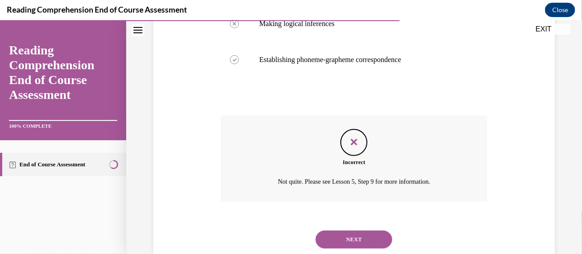
scroll to position [295, 0]
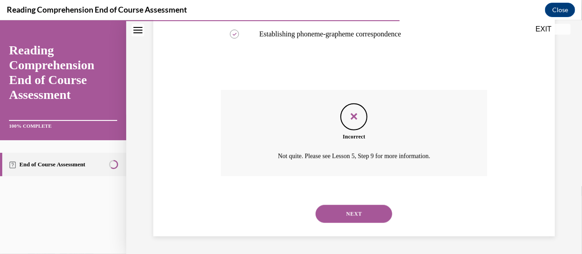
click at [347, 214] on button "NEXT" at bounding box center [353, 214] width 77 height 18
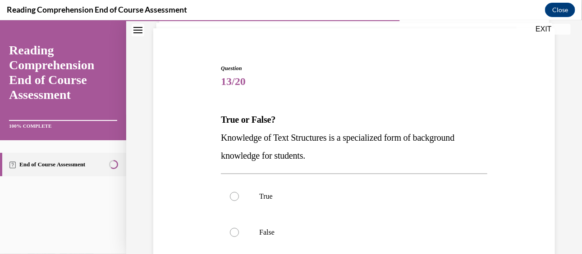
scroll to position [64, 0]
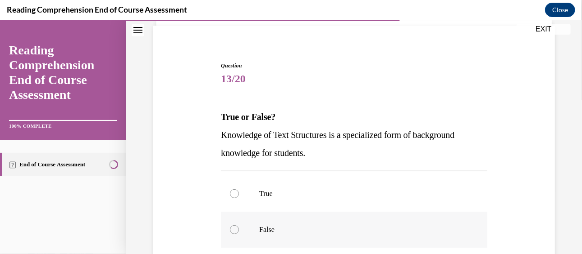
click at [347, 214] on label "False" at bounding box center [354, 230] width 266 height 36
click at [239, 225] on input "False" at bounding box center [234, 229] width 9 height 9
radio input "true"
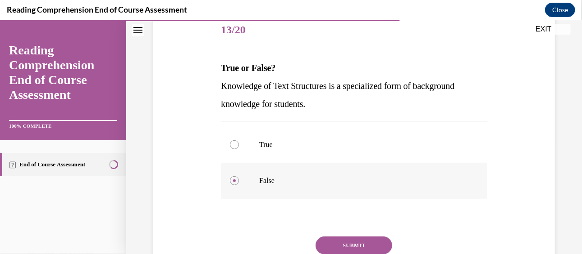
scroll to position [116, 0]
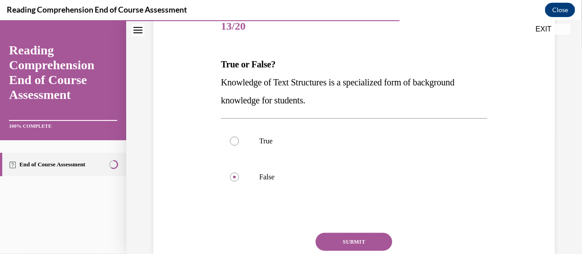
click at [348, 240] on button "SUBMIT" at bounding box center [353, 242] width 77 height 18
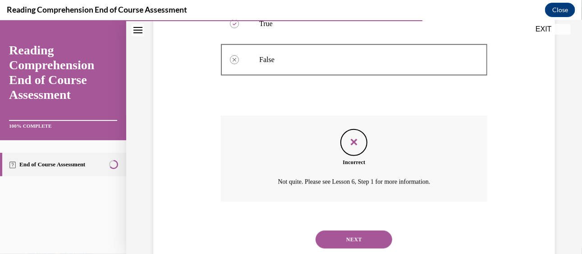
scroll to position [259, 0]
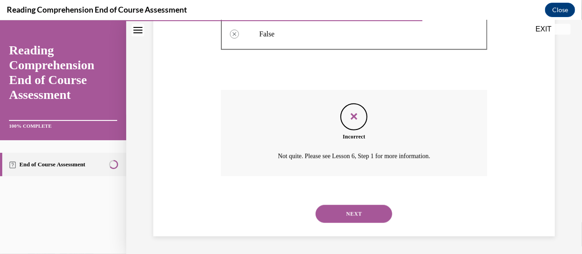
click at [373, 214] on button "NEXT" at bounding box center [353, 214] width 77 height 18
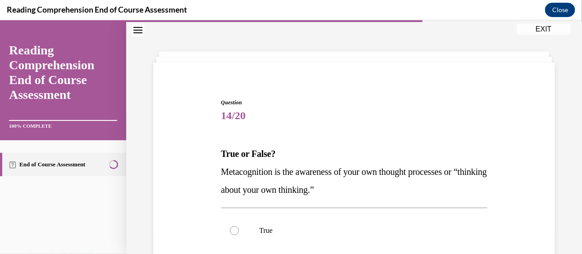
scroll to position [28, 0]
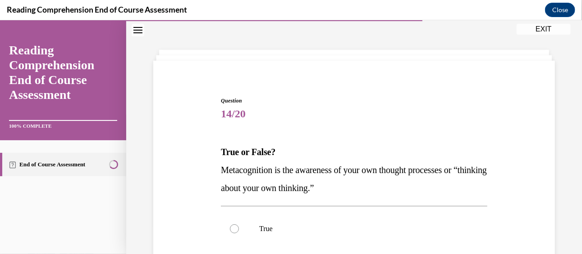
click at [373, 214] on label "True" at bounding box center [354, 229] width 266 height 36
click at [239, 224] on input "True" at bounding box center [234, 228] width 9 height 9
radio input "true"
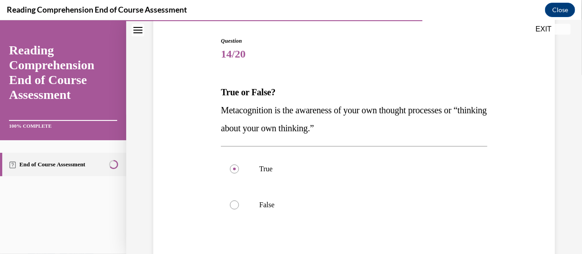
scroll to position [150, 0]
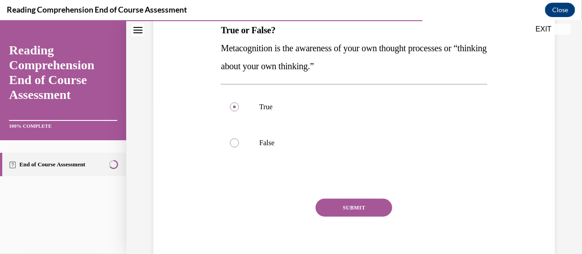
click at [365, 206] on button "SUBMIT" at bounding box center [353, 208] width 77 height 18
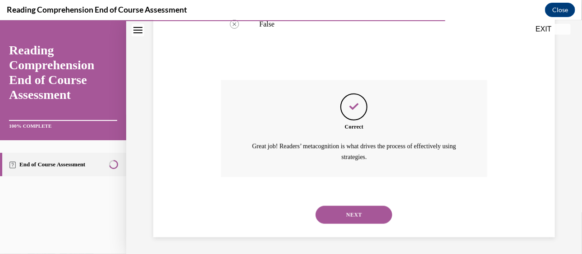
scroll to position [270, 0]
click at [365, 206] on button "NEXT" at bounding box center [353, 214] width 77 height 18
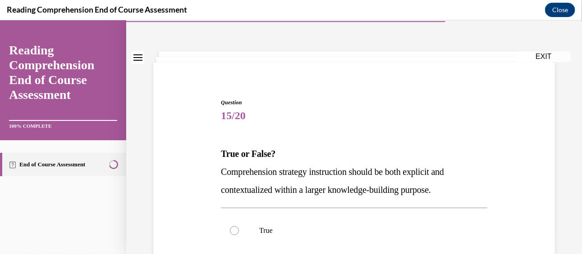
scroll to position [36, 0]
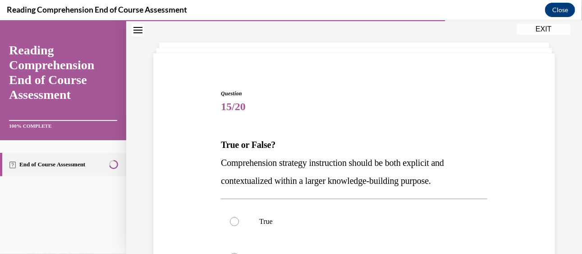
click at [365, 206] on label "True" at bounding box center [354, 222] width 266 height 36
click at [239, 217] on input "True" at bounding box center [234, 221] width 9 height 9
radio input "true"
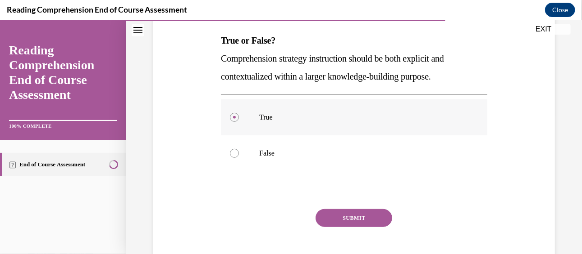
scroll to position [141, 0]
click at [379, 214] on button "SUBMIT" at bounding box center [353, 217] width 77 height 18
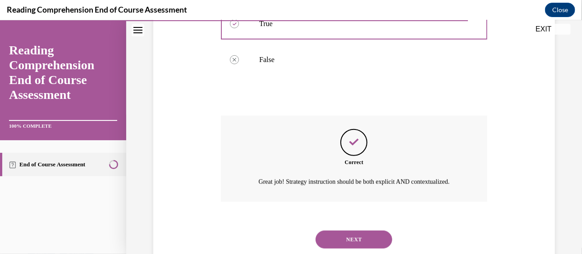
scroll to position [259, 0]
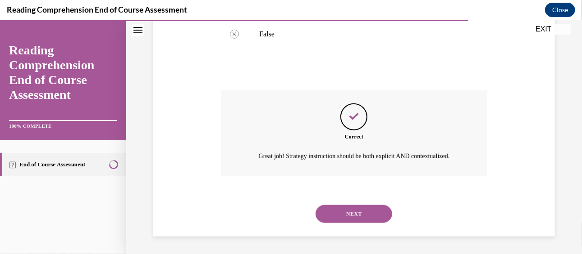
click at [379, 214] on button "NEXT" at bounding box center [353, 214] width 77 height 18
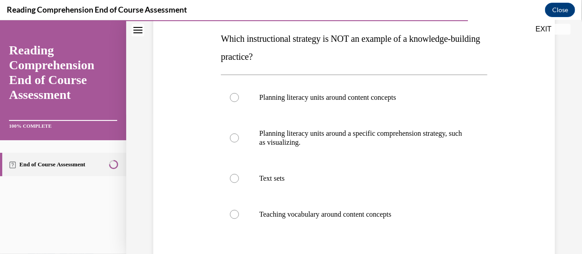
scroll to position [144, 0]
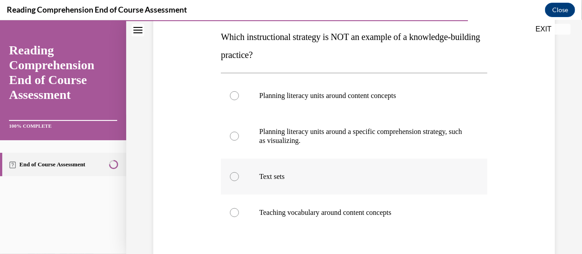
click at [372, 178] on p "Text sets" at bounding box center [361, 176] width 205 height 9
click at [239, 178] on input "Text sets" at bounding box center [234, 176] width 9 height 9
radio input "true"
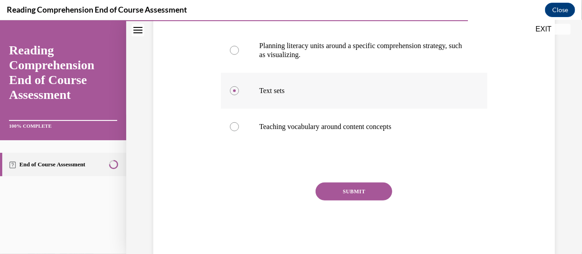
scroll to position [231, 0]
click at [367, 187] on button "SUBMIT" at bounding box center [353, 191] width 77 height 18
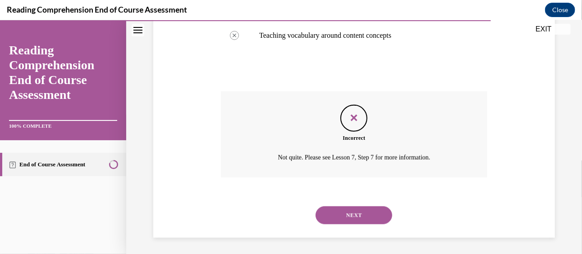
scroll to position [322, 0]
click at [343, 209] on button "NEXT" at bounding box center [353, 214] width 77 height 18
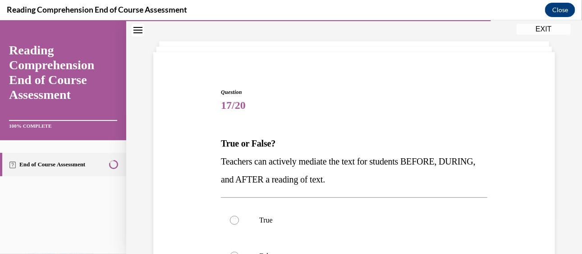
scroll to position [38, 0]
click at [343, 209] on label "True" at bounding box center [354, 219] width 266 height 36
click at [239, 215] on input "True" at bounding box center [234, 219] width 9 height 9
radio input "true"
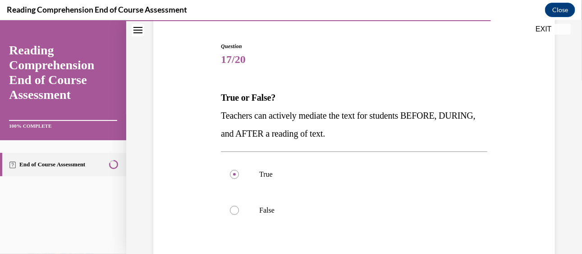
scroll to position [137, 0]
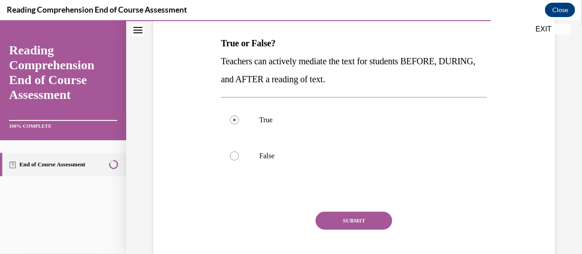
click at [343, 209] on div "Question 17/20 True or False? Teachers can actively mediate the text for studen…" at bounding box center [354, 136] width 266 height 298
click at [341, 216] on button "SUBMIT" at bounding box center [353, 221] width 77 height 18
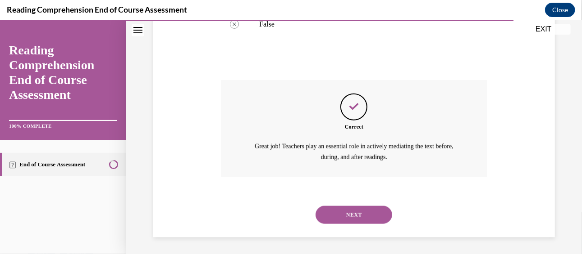
scroll to position [270, 0]
click at [341, 216] on button "NEXT" at bounding box center [353, 214] width 77 height 18
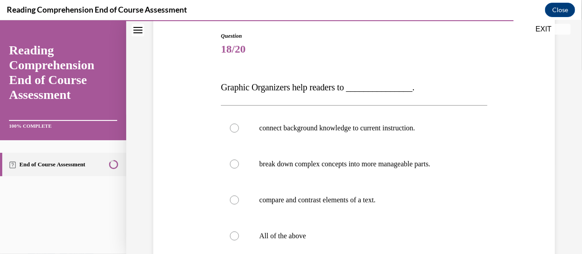
scroll to position [98, 0]
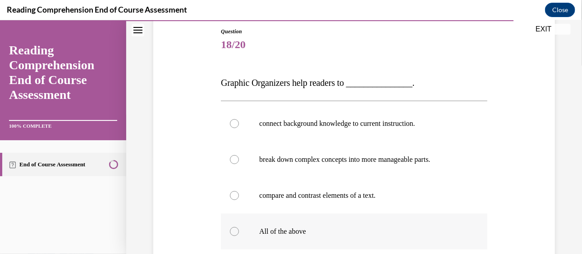
click at [370, 234] on p "All of the above" at bounding box center [361, 231] width 205 height 9
click at [239, 234] on input "All of the above" at bounding box center [234, 231] width 9 height 9
radio input "true"
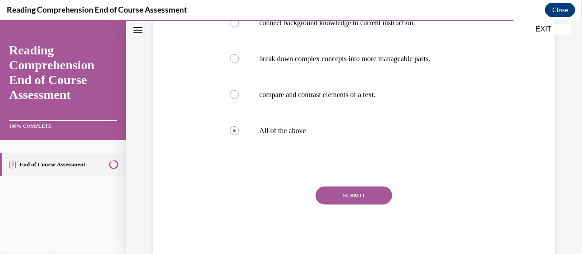
scroll to position [200, 0]
click at [353, 195] on button "SUBMIT" at bounding box center [353, 195] width 77 height 18
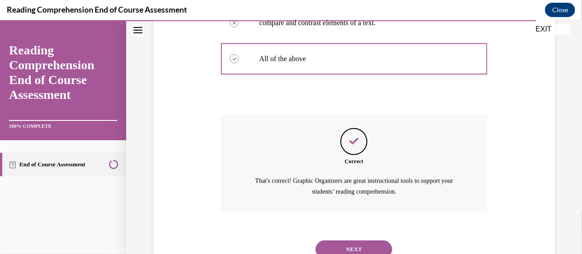
scroll to position [306, 0]
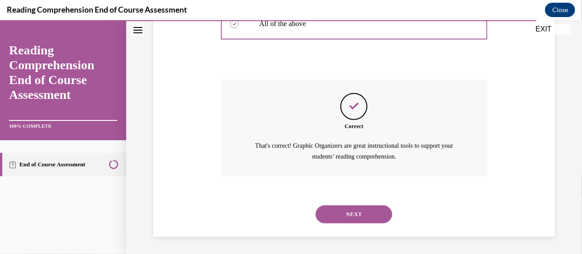
click at [352, 212] on button "NEXT" at bounding box center [353, 214] width 77 height 18
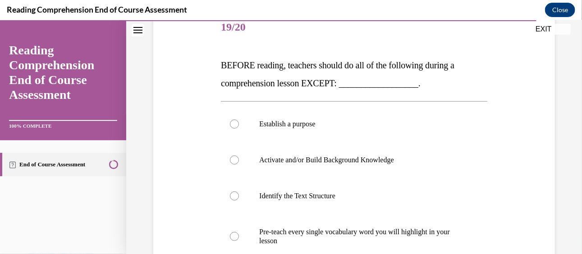
scroll to position [117, 0]
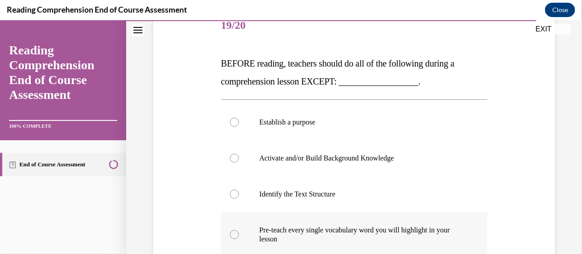
click at [345, 226] on p "Pre-teach every single vocabulary word you will highlight in your lesson" at bounding box center [361, 235] width 205 height 18
click at [239, 230] on input "Pre-teach every single vocabulary word you will highlight in your lesson" at bounding box center [234, 234] width 9 height 9
radio input "true"
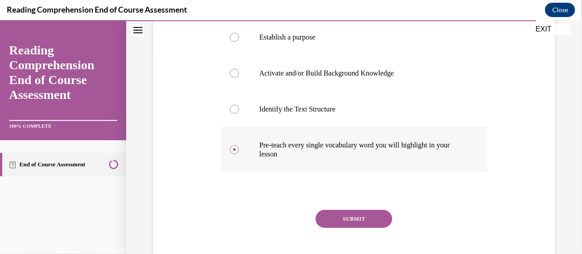
click at [345, 225] on button "SUBMIT" at bounding box center [353, 219] width 77 height 18
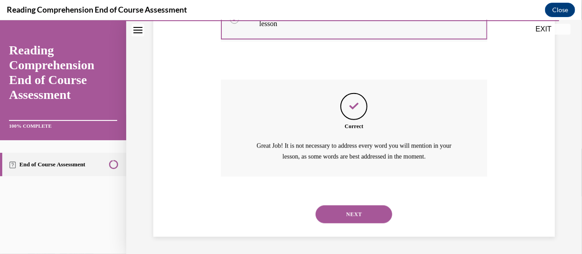
scroll to position [333, 0]
click at [345, 225] on div "NEXT" at bounding box center [354, 214] width 266 height 36
click at [346, 213] on button "NEXT" at bounding box center [353, 214] width 77 height 18
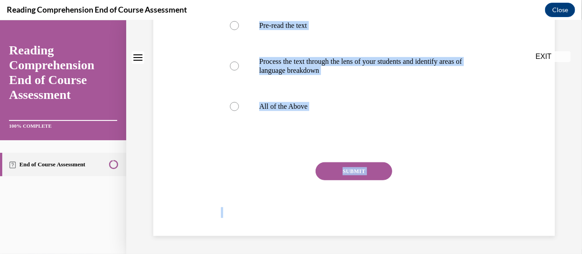
scroll to position [0, 0]
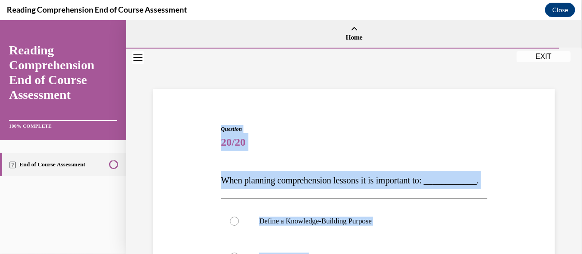
click at [351, 189] on p "When planning comprehension lessons it is important to: ____________." at bounding box center [354, 180] width 266 height 18
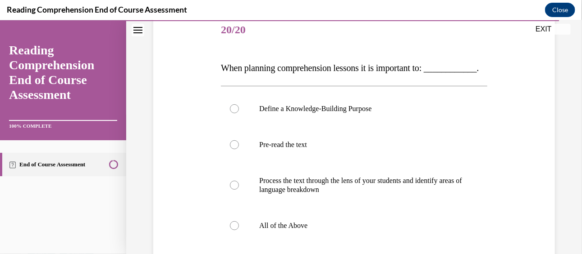
scroll to position [113, 0]
click at [331, 230] on p "All of the Above" at bounding box center [361, 225] width 205 height 9
click at [239, 230] on input "All of the Above" at bounding box center [234, 225] width 9 height 9
radio input "true"
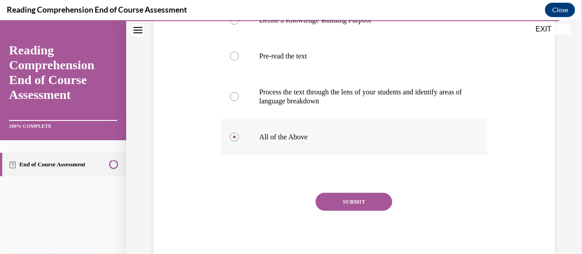
scroll to position [203, 0]
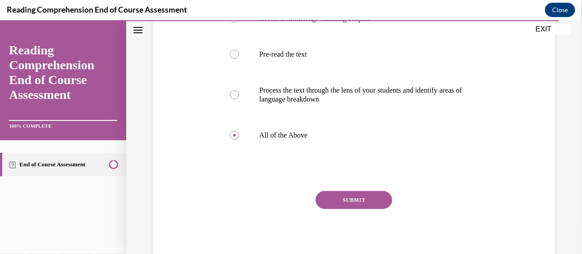
click at [354, 209] on button "SUBMIT" at bounding box center [353, 200] width 77 height 18
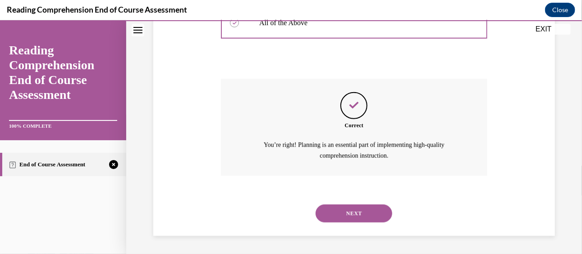
scroll to position [333, 0]
click at [354, 218] on button "NEXT" at bounding box center [353, 213] width 77 height 18
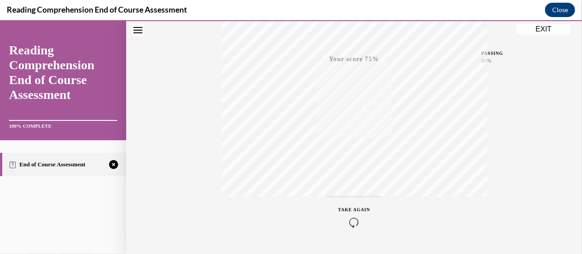
scroll to position [227, 0]
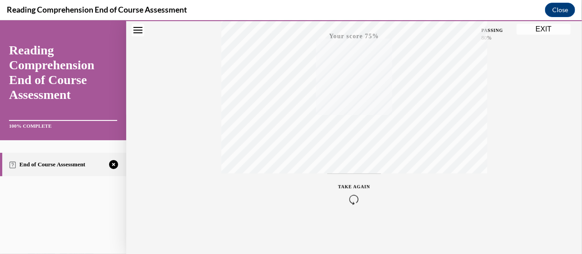
click at [345, 202] on icon "button" at bounding box center [354, 200] width 32 height 10
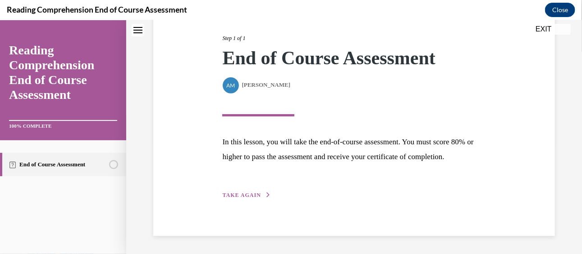
click at [241, 194] on span "TAKE AGAIN" at bounding box center [241, 195] width 38 height 6
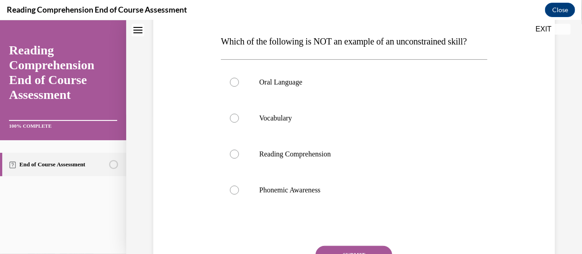
scroll to position [139, 0]
click at [297, 159] on p "Reading Comprehension" at bounding box center [361, 154] width 205 height 9
click at [239, 159] on input "Reading Comprehension" at bounding box center [234, 154] width 9 height 9
radio input "true"
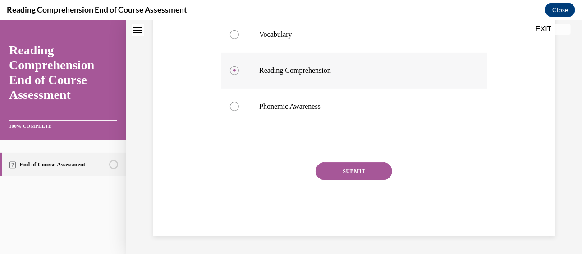
scroll to position [241, 0]
click at [332, 163] on button "SUBMIT" at bounding box center [353, 171] width 77 height 18
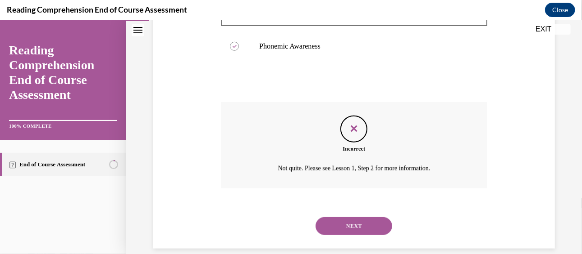
scroll to position [301, 0]
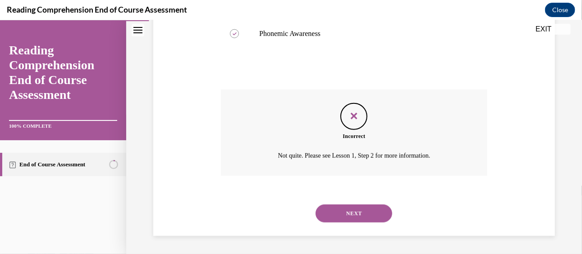
click at [331, 223] on button "NEXT" at bounding box center [353, 213] width 77 height 18
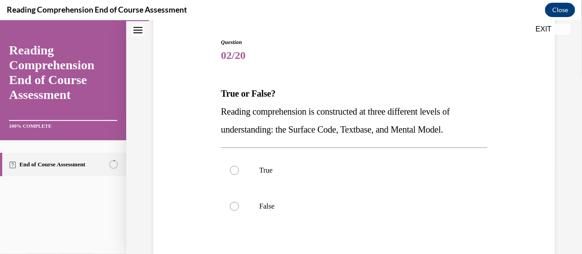
scroll to position [91, 0]
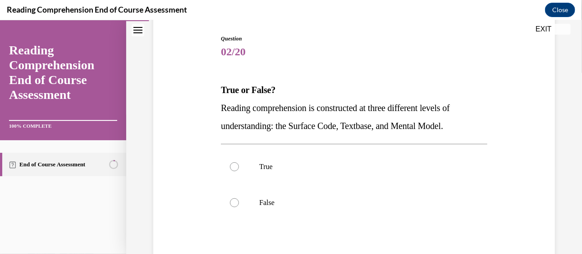
click at [331, 227] on div "Question 02/20 True or False? Reading comprehension is constructed at three dif…" at bounding box center [354, 183] width 266 height 298
click at [316, 174] on label "True" at bounding box center [354, 167] width 266 height 36
click at [239, 171] on input "True" at bounding box center [234, 166] width 9 height 9
radio input "true"
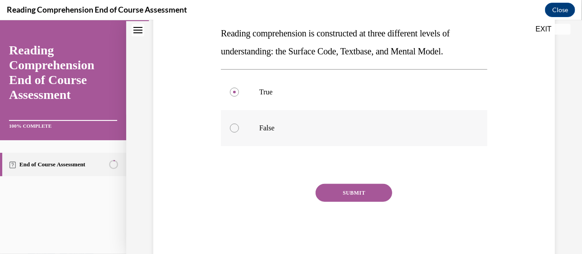
click at [324, 193] on button "SUBMIT" at bounding box center [353, 193] width 77 height 18
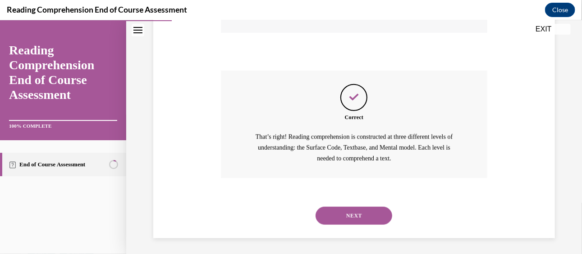
scroll to position [281, 0]
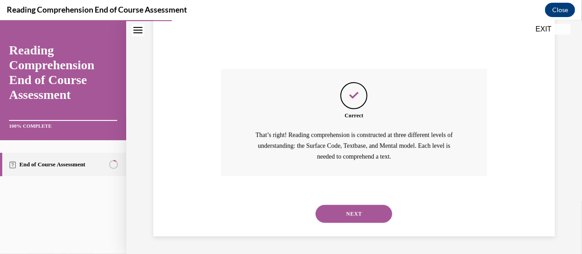
click at [352, 210] on button "NEXT" at bounding box center [353, 214] width 77 height 18
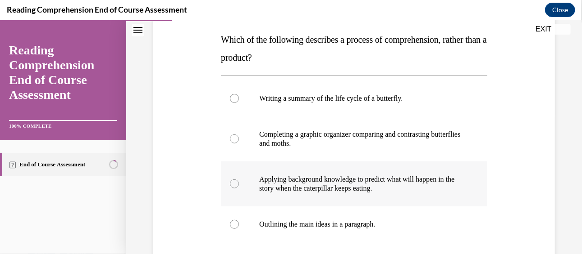
scroll to position [142, 0]
click at [320, 177] on p "Applying background knowledge to predict what will happen in the story when the…" at bounding box center [361, 183] width 205 height 18
click at [239, 178] on input "Applying background knowledge to predict what will happen in the story when the…" at bounding box center [234, 182] width 9 height 9
radio input "true"
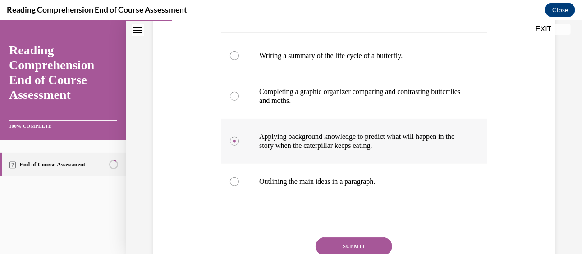
scroll to position [186, 0]
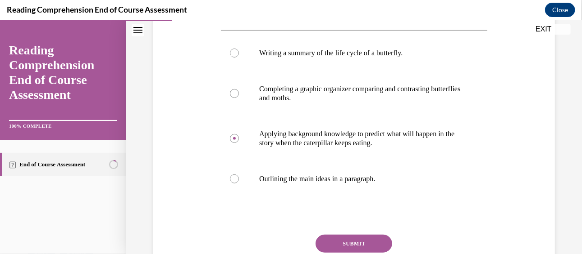
click at [347, 244] on button "SUBMIT" at bounding box center [353, 244] width 77 height 18
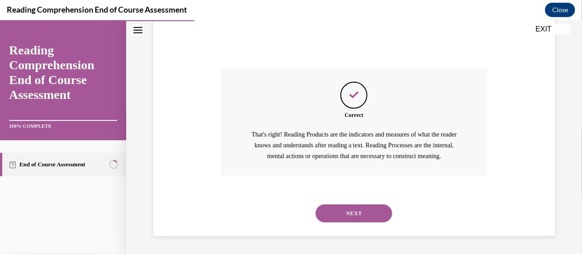
scroll to position [364, 0]
click at [343, 213] on button "NEXT" at bounding box center [353, 213] width 77 height 18
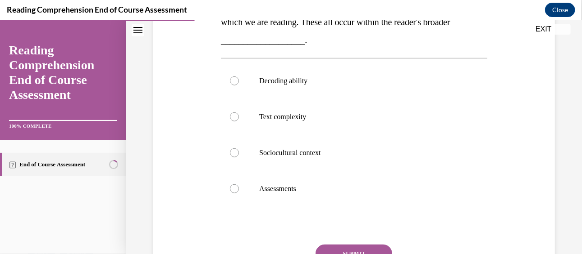
scroll to position [195, 0]
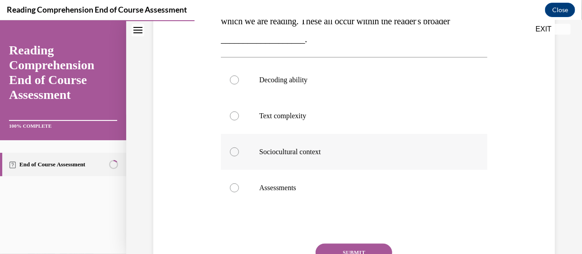
click at [301, 144] on label "Sociocultural context" at bounding box center [354, 152] width 266 height 36
click at [239, 147] on input "Sociocultural context" at bounding box center [234, 151] width 9 height 9
radio input "true"
click at [338, 248] on button "SUBMIT" at bounding box center [353, 253] width 77 height 18
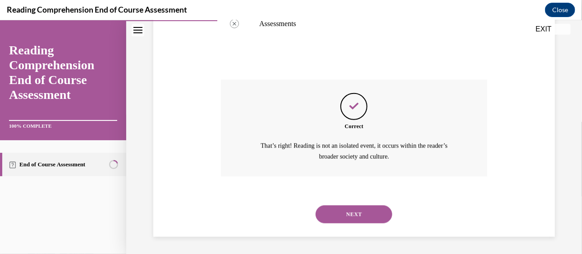
scroll to position [360, 0]
click at [325, 209] on button "NEXT" at bounding box center [353, 214] width 77 height 18
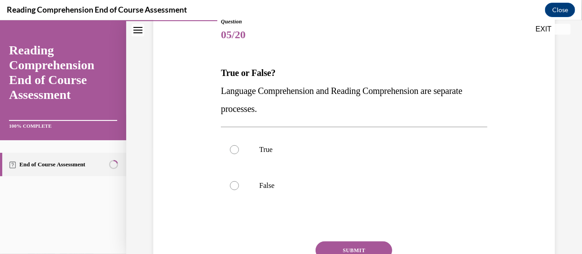
scroll to position [108, 0]
click at [234, 149] on div at bounding box center [234, 149] width 9 height 9
click at [234, 149] on input "True" at bounding box center [234, 149] width 9 height 9
radio input "true"
click at [355, 250] on button "SUBMIT" at bounding box center [353, 250] width 77 height 18
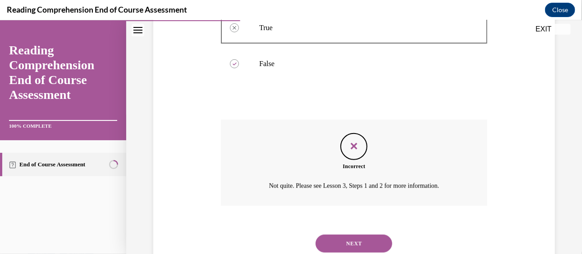
scroll to position [259, 0]
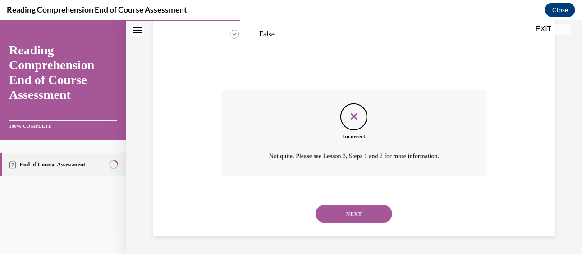
click at [334, 211] on button "NEXT" at bounding box center [353, 214] width 77 height 18
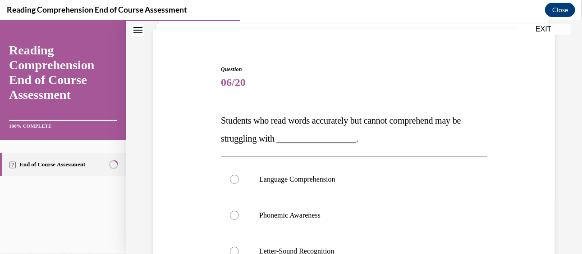
scroll to position [58, 0]
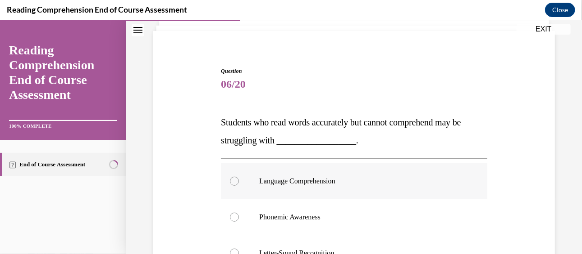
click at [322, 177] on p "Language Comprehension" at bounding box center [361, 181] width 205 height 9
click at [239, 177] on input "Language Comprehension" at bounding box center [234, 181] width 9 height 9
radio input "true"
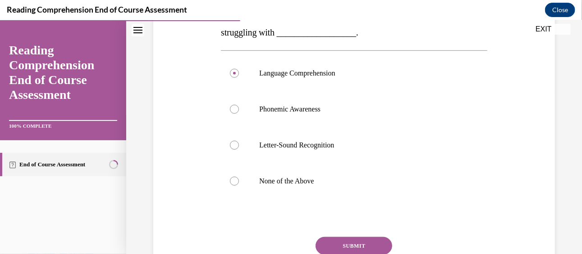
scroll to position [167, 0]
click at [336, 241] on button "SUBMIT" at bounding box center [353, 245] width 77 height 18
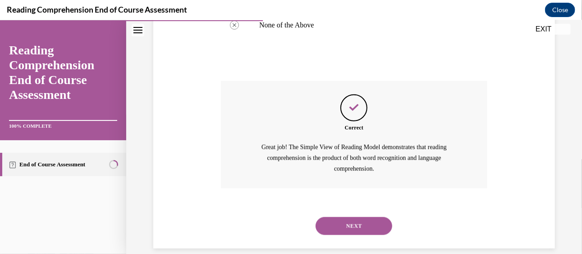
scroll to position [335, 0]
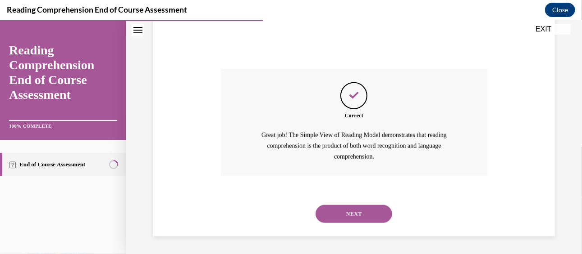
click at [341, 211] on button "NEXT" at bounding box center [353, 214] width 77 height 18
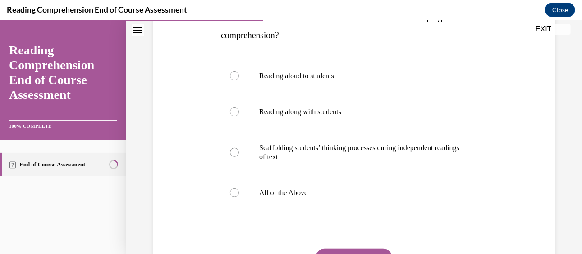
scroll to position [164, 0]
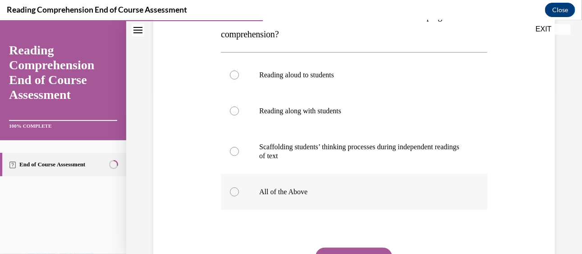
click at [283, 197] on label "All of the Above" at bounding box center [354, 192] width 266 height 36
click at [239, 196] on input "All of the Above" at bounding box center [234, 191] width 9 height 9
radio input "true"
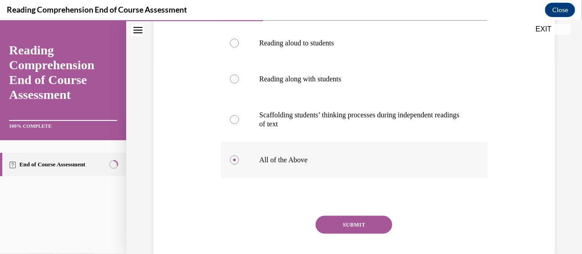
scroll to position [201, 0]
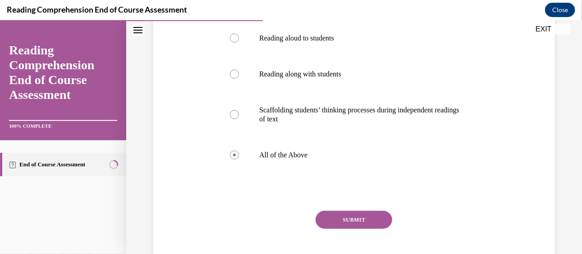
click at [334, 218] on button "SUBMIT" at bounding box center [353, 220] width 77 height 18
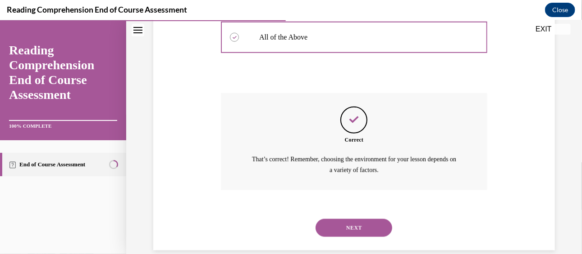
scroll to position [326, 0]
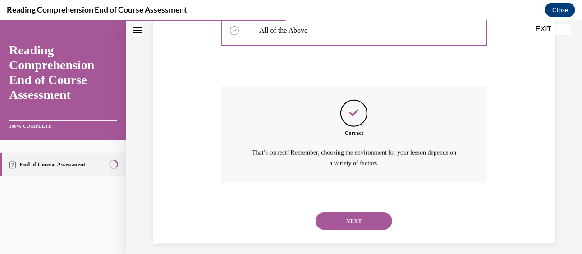
click at [350, 218] on button "NEXT" at bounding box center [353, 221] width 77 height 18
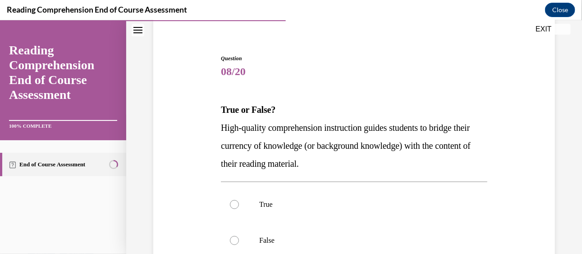
scroll to position [73, 0]
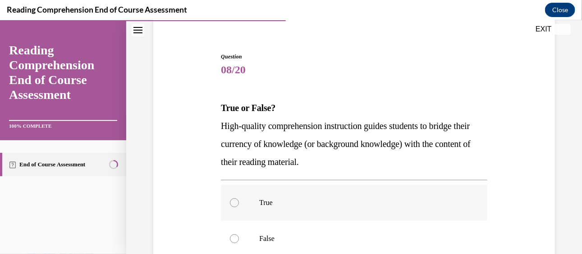
click at [327, 204] on p "True" at bounding box center [361, 202] width 205 height 9
click at [239, 204] on input "True" at bounding box center [234, 202] width 9 height 9
radio input "true"
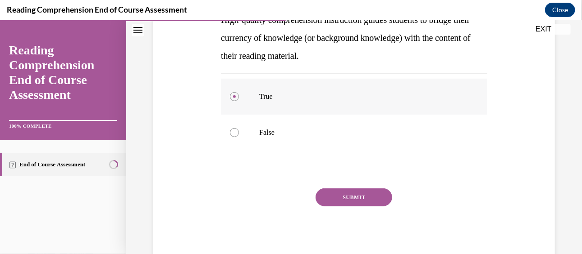
scroll to position [183, 0]
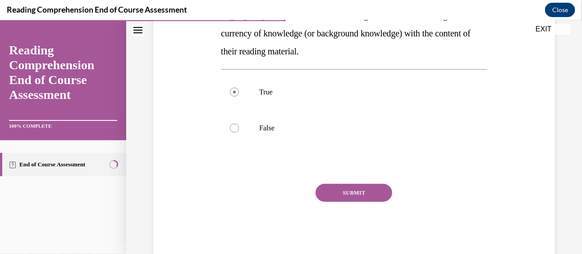
click at [342, 195] on button "SUBMIT" at bounding box center [353, 193] width 77 height 18
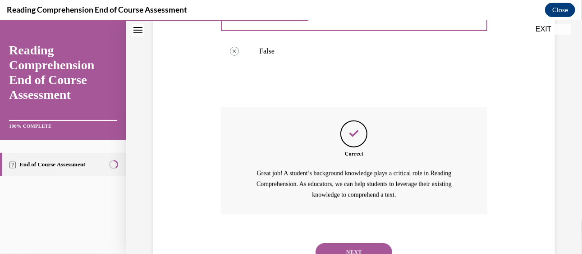
scroll to position [299, 0]
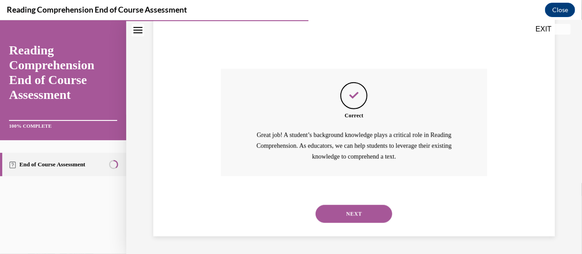
click at [343, 214] on button "NEXT" at bounding box center [353, 214] width 77 height 18
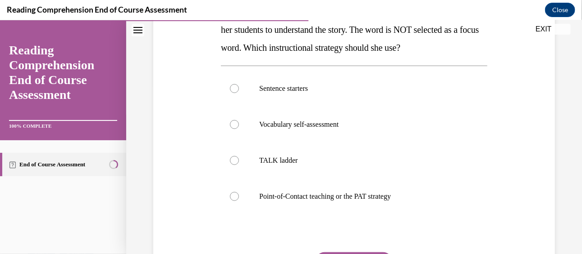
scroll to position [170, 0]
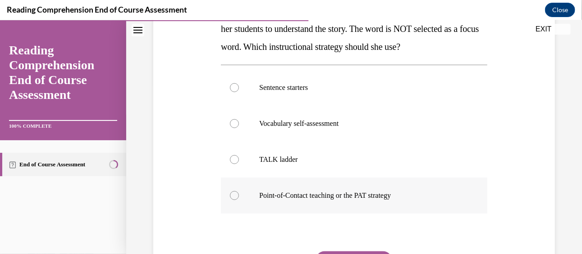
click at [332, 200] on label "Point-of-Contact teaching or the PAT strategy" at bounding box center [354, 195] width 266 height 36
click at [239, 200] on input "Point-of-Contact teaching or the PAT strategy" at bounding box center [234, 195] width 9 height 9
radio input "true"
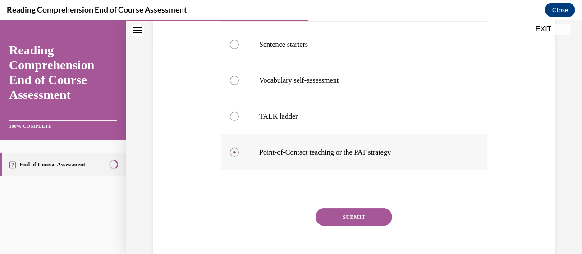
scroll to position [214, 0]
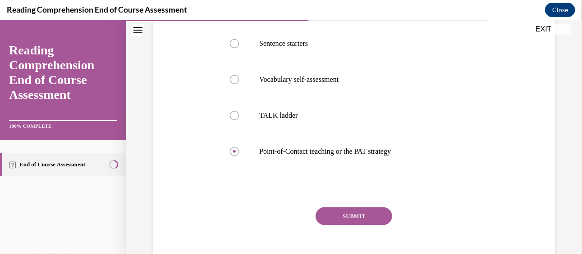
click at [338, 217] on button "SUBMIT" at bounding box center [353, 216] width 77 height 18
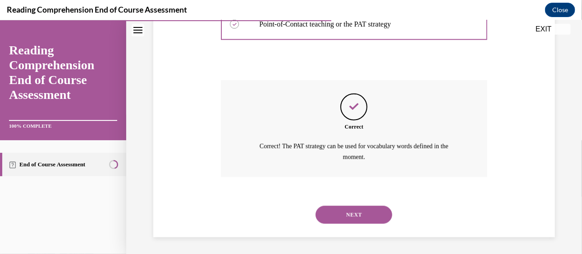
scroll to position [342, 0]
click at [338, 217] on button "NEXT" at bounding box center [353, 214] width 77 height 18
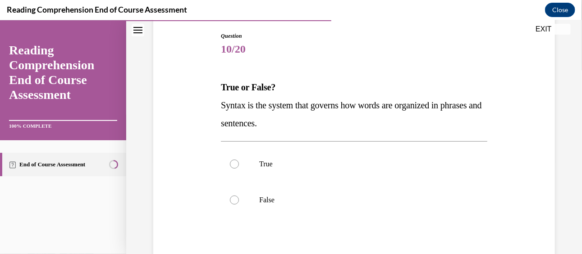
scroll to position [99, 0]
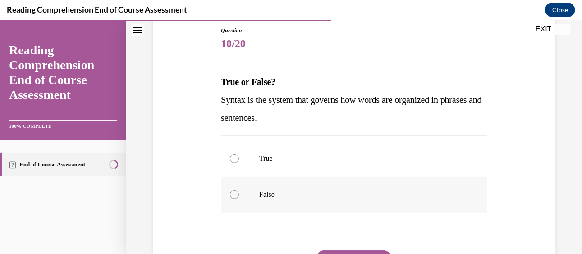
click at [256, 192] on label "False" at bounding box center [354, 195] width 266 height 36
click at [239, 192] on input "False" at bounding box center [234, 194] width 9 height 9
radio input "true"
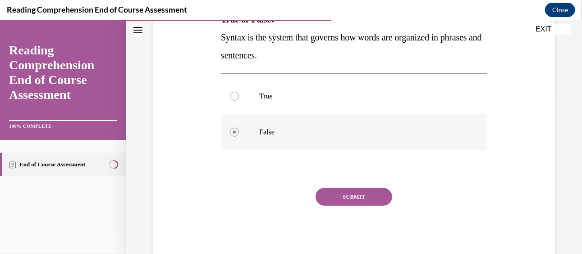
scroll to position [176, 0]
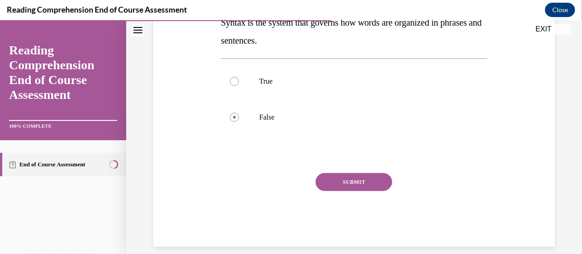
click at [345, 187] on button "SUBMIT" at bounding box center [353, 182] width 77 height 18
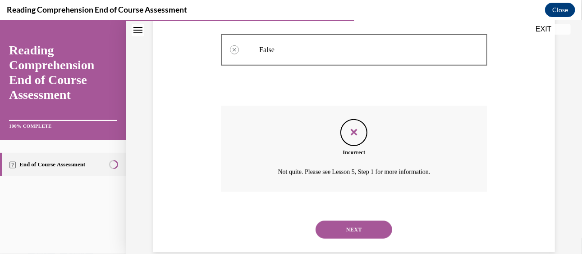
scroll to position [259, 0]
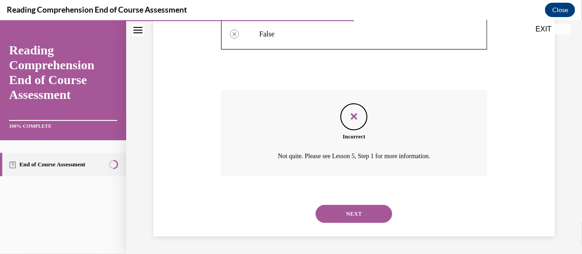
click at [351, 213] on button "NEXT" at bounding box center [353, 214] width 77 height 18
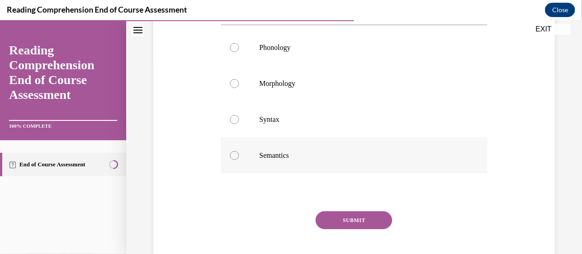
scroll to position [194, 0]
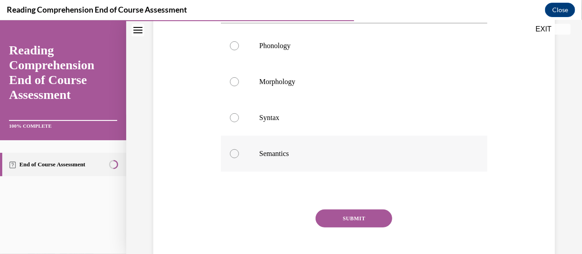
click at [251, 158] on label "Semantics" at bounding box center [354, 154] width 266 height 36
click at [239, 158] on input "Semantics" at bounding box center [234, 153] width 9 height 9
radio input "true"
click at [368, 215] on button "SUBMIT" at bounding box center [353, 218] width 77 height 18
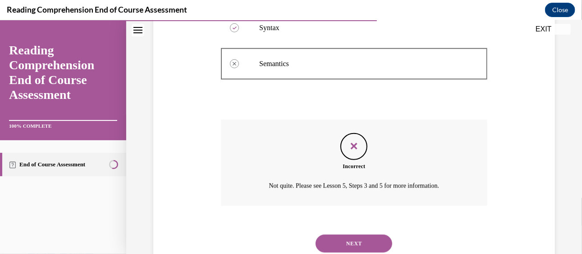
scroll to position [313, 0]
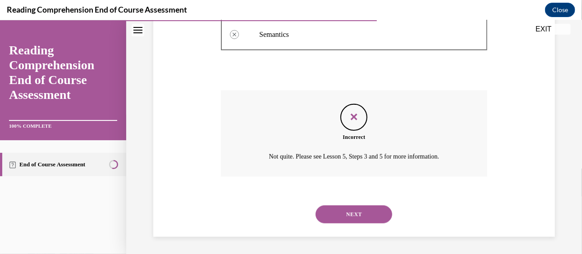
click at [368, 215] on button "NEXT" at bounding box center [353, 214] width 77 height 18
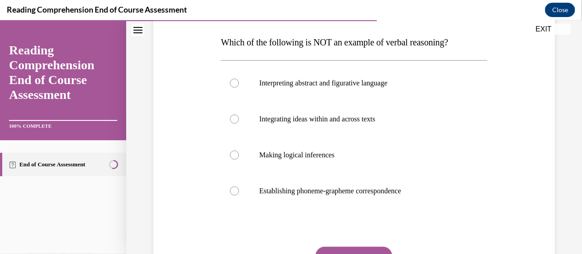
scroll to position [139, 0]
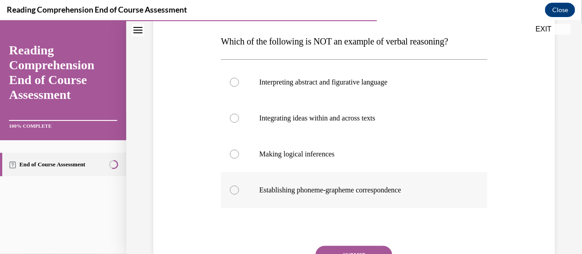
click at [360, 186] on p "Establishing phoneme-grapheme correspondence" at bounding box center [361, 190] width 205 height 9
click at [239, 186] on input "Establishing phoneme-grapheme correspondence" at bounding box center [234, 190] width 9 height 9
radio input "true"
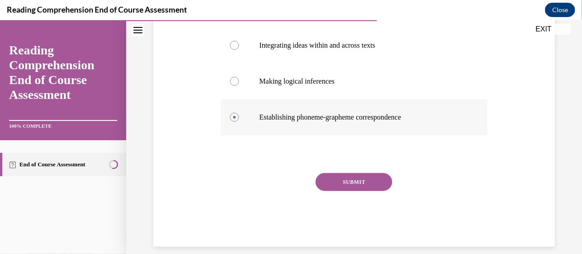
scroll to position [213, 0]
click at [360, 186] on button "SUBMIT" at bounding box center [353, 181] width 77 height 18
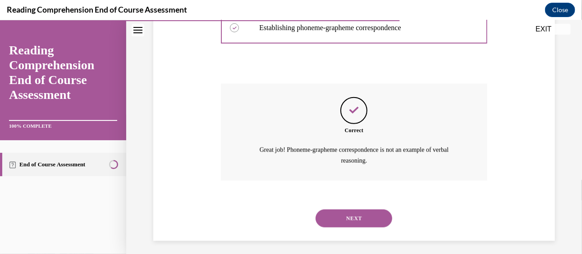
scroll to position [306, 0]
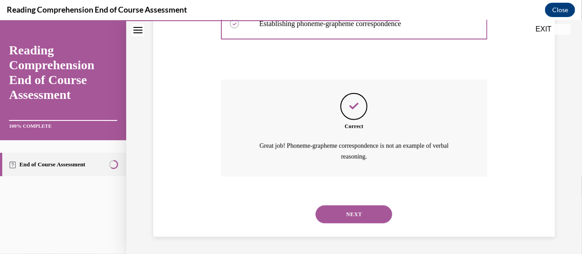
drag, startPoint x: 360, startPoint y: 186, endPoint x: 215, endPoint y: 168, distance: 145.7
click at [215, 168] on div "Question 12/20 Which of the following is NOT an example of verbal reasoning? In…" at bounding box center [354, 14] width 406 height 445
click at [337, 211] on button "NEXT" at bounding box center [353, 214] width 77 height 18
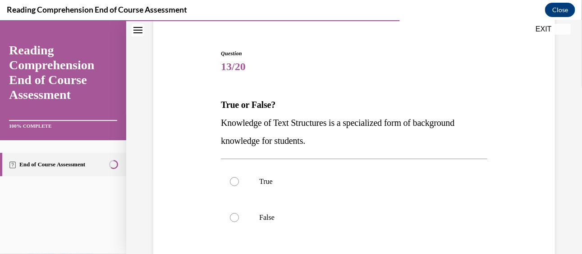
scroll to position [82, 0]
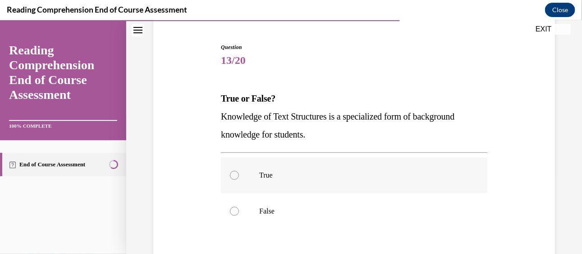
click at [331, 173] on p "True" at bounding box center [361, 175] width 205 height 9
click at [239, 173] on input "True" at bounding box center [234, 175] width 9 height 9
radio input "true"
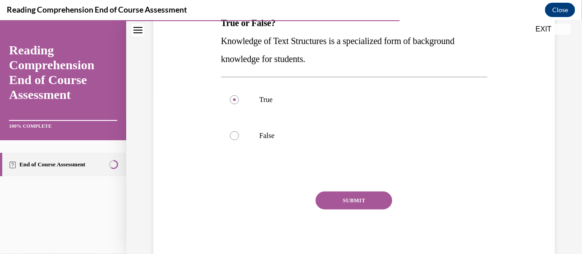
scroll to position [161, 0]
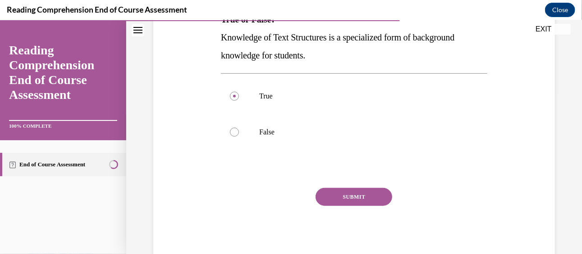
click at [327, 202] on button "SUBMIT" at bounding box center [353, 197] width 77 height 18
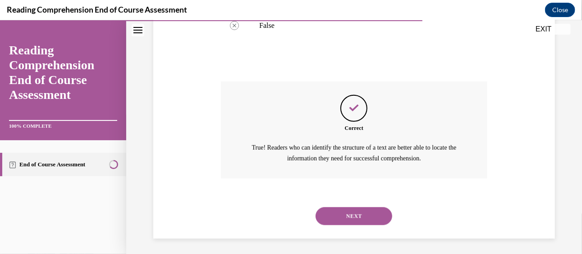
scroll to position [268, 0]
click at [336, 212] on button "NEXT" at bounding box center [353, 216] width 77 height 18
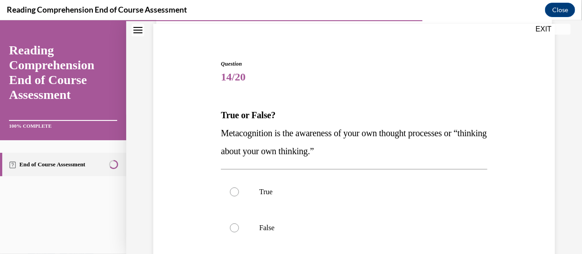
scroll to position [68, 0]
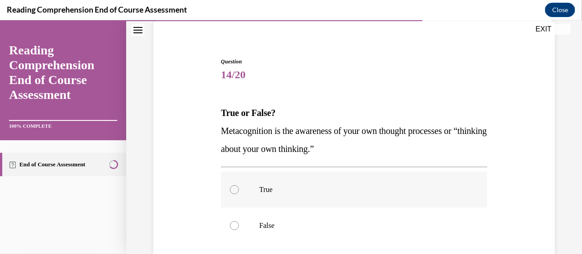
click at [326, 191] on p "True" at bounding box center [361, 189] width 205 height 9
click at [239, 191] on input "True" at bounding box center [234, 189] width 9 height 9
radio input "true"
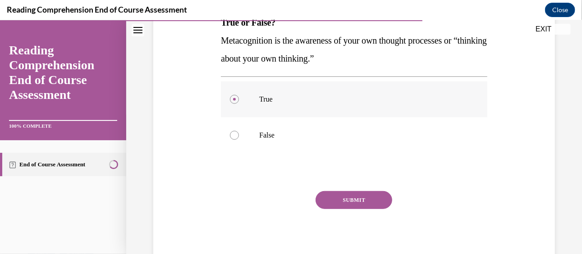
click at [326, 191] on button "SUBMIT" at bounding box center [353, 200] width 77 height 18
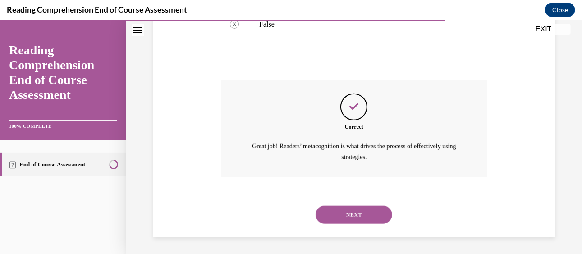
scroll to position [270, 0]
click at [339, 213] on button "NEXT" at bounding box center [353, 214] width 77 height 18
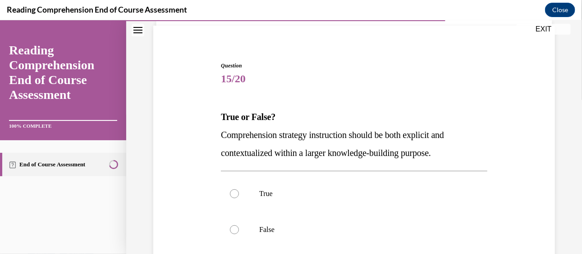
scroll to position [64, 0]
click at [327, 197] on label "True" at bounding box center [354, 193] width 266 height 36
click at [239, 197] on input "True" at bounding box center [234, 192] width 9 height 9
radio input "true"
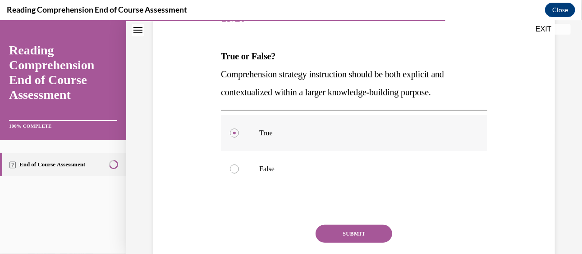
scroll to position [165, 0]
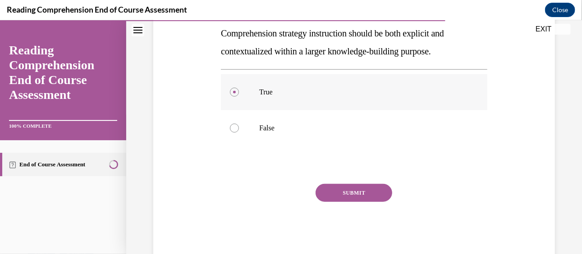
click at [327, 197] on button "SUBMIT" at bounding box center [353, 193] width 77 height 18
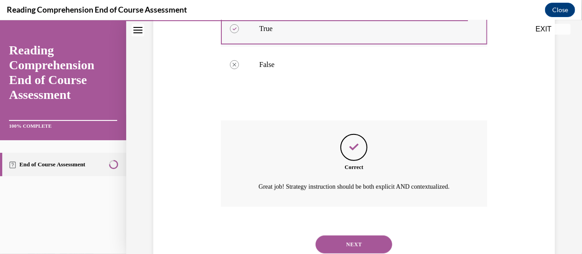
scroll to position [259, 0]
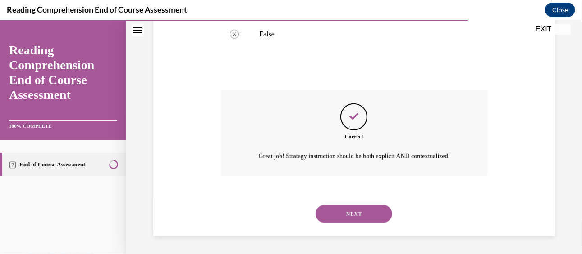
click at [334, 212] on button "NEXT" at bounding box center [353, 214] width 77 height 18
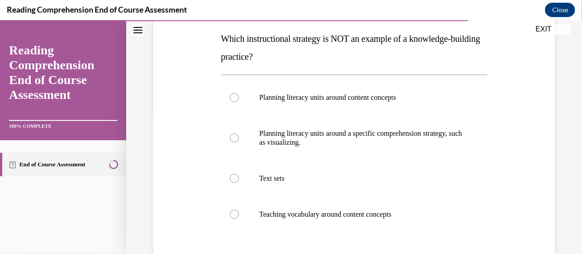
scroll to position [151, 0]
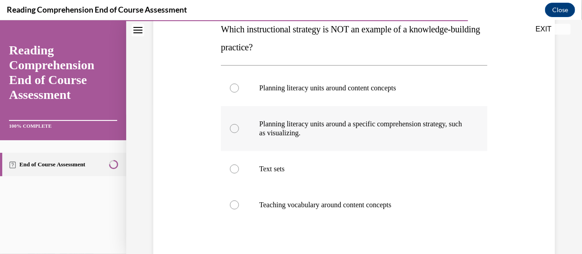
click at [232, 131] on div at bounding box center [234, 128] width 9 height 9
click at [232, 131] on input "Planning literacy units around a specific comprehension strategy, such as visua…" at bounding box center [234, 128] width 9 height 9
radio input "true"
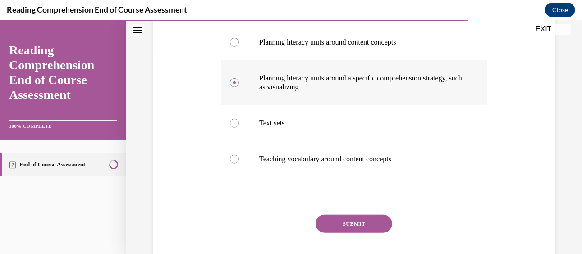
scroll to position [250, 0]
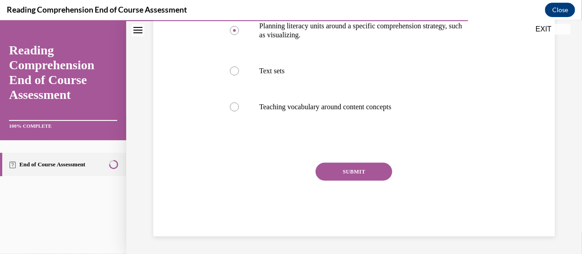
click at [341, 179] on button "SUBMIT" at bounding box center [353, 172] width 77 height 18
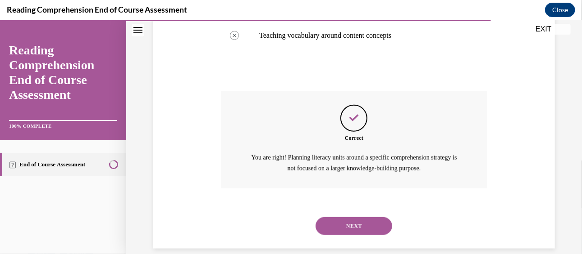
scroll to position [322, 0]
click at [342, 225] on button "NEXT" at bounding box center [353, 225] width 77 height 18
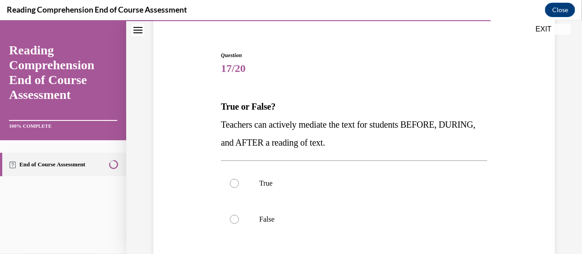
scroll to position [74, 0]
click at [320, 183] on p "True" at bounding box center [361, 183] width 205 height 9
click at [239, 183] on input "True" at bounding box center [234, 183] width 9 height 9
radio input "true"
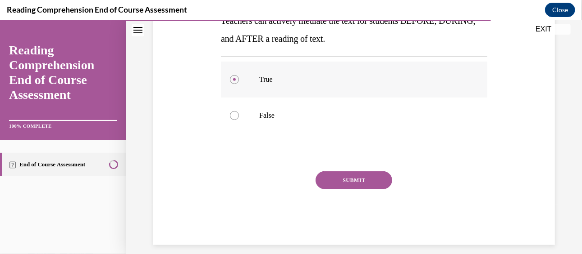
click at [320, 183] on button "SUBMIT" at bounding box center [353, 180] width 77 height 18
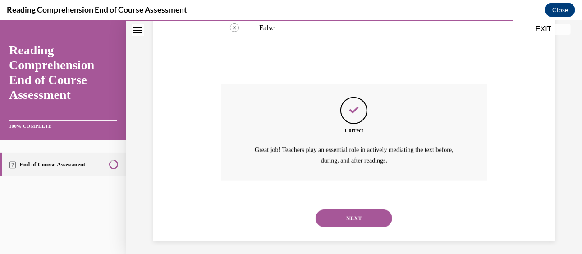
scroll to position [270, 0]
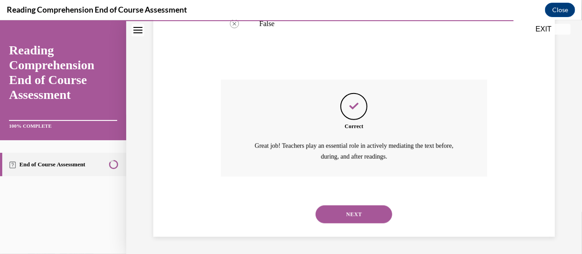
click at [346, 220] on button "NEXT" at bounding box center [353, 214] width 77 height 18
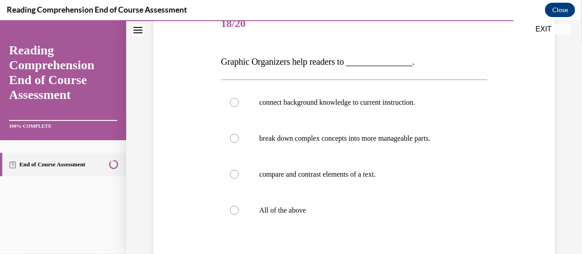
scroll to position [120, 0]
click at [346, 220] on label "All of the above" at bounding box center [354, 209] width 266 height 36
click at [239, 214] on input "All of the above" at bounding box center [234, 209] width 9 height 9
radio input "true"
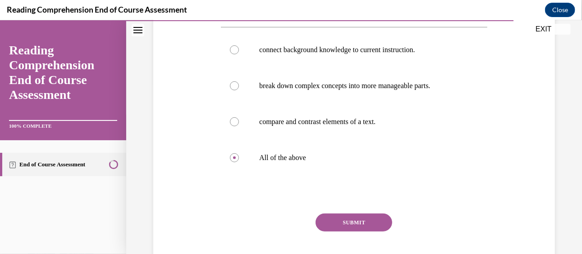
click at [346, 220] on button "SUBMIT" at bounding box center [353, 223] width 77 height 18
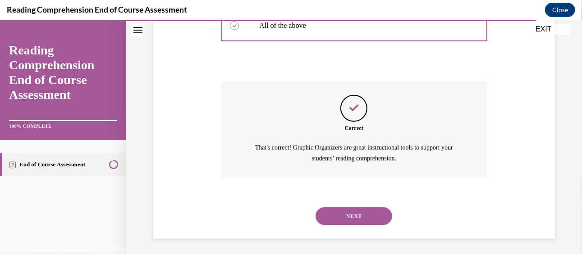
scroll to position [306, 0]
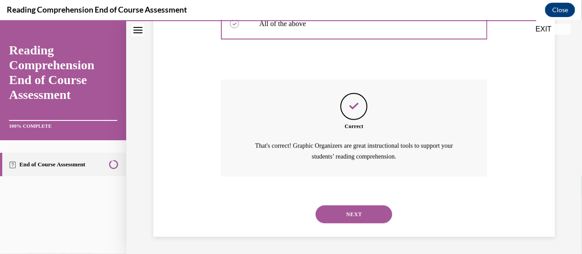
click at [346, 220] on button "NEXT" at bounding box center [353, 214] width 77 height 18
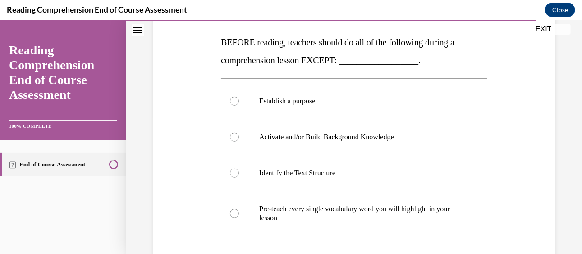
scroll to position [138, 0]
click at [346, 220] on p "Pre-teach every single vocabulary word you will highlight in your lesson" at bounding box center [361, 213] width 205 height 18
click at [239, 218] on input "Pre-teach every single vocabulary word you will highlight in your lesson" at bounding box center [234, 213] width 9 height 9
radio input "true"
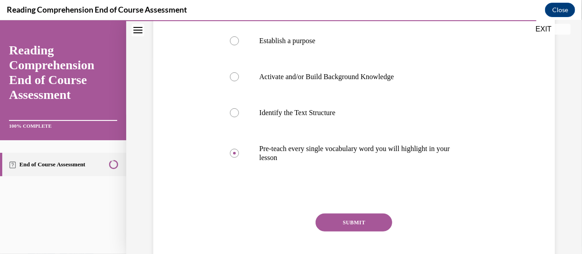
scroll to position [200, 0]
click at [346, 220] on button "SUBMIT" at bounding box center [353, 222] width 77 height 18
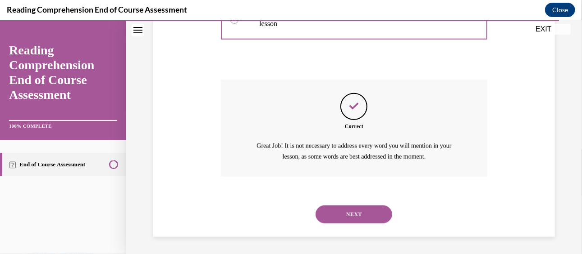
scroll to position [333, 0]
click at [346, 220] on button "NEXT" at bounding box center [353, 214] width 77 height 18
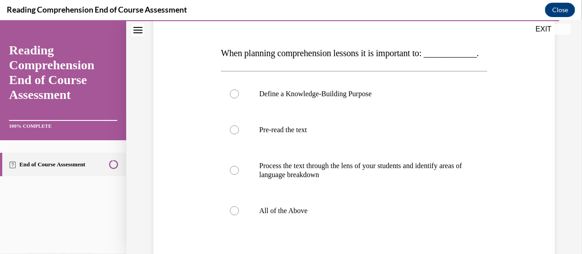
scroll to position [127, 0]
drag, startPoint x: 346, startPoint y: 220, endPoint x: 296, endPoint y: 233, distance: 51.6
click at [296, 229] on label "All of the Above" at bounding box center [354, 211] width 266 height 36
click at [239, 215] on input "All of the Above" at bounding box center [234, 210] width 9 height 9
radio input "true"
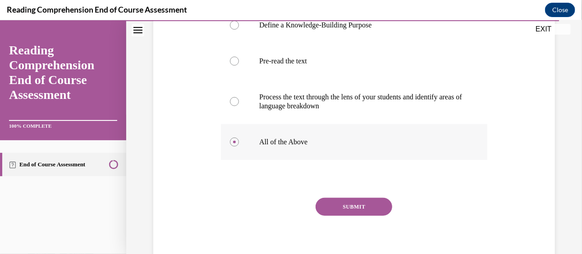
scroll to position [199, 0]
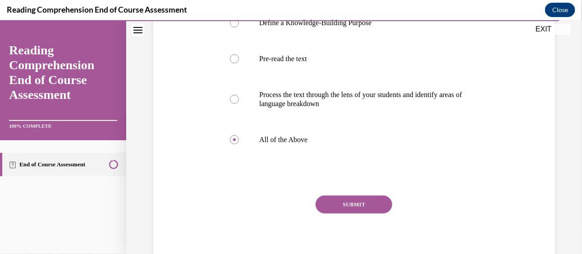
click at [332, 214] on button "SUBMIT" at bounding box center [353, 204] width 77 height 18
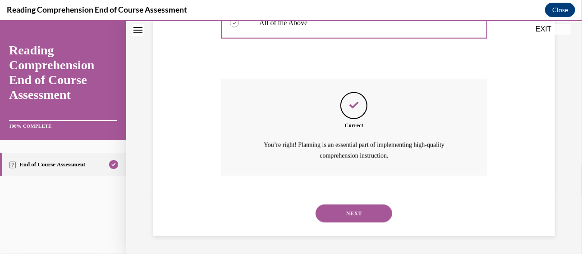
scroll to position [333, 0]
click at [336, 217] on button "NEXT" at bounding box center [353, 213] width 77 height 18
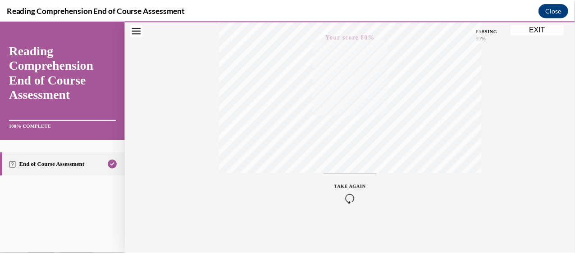
scroll to position [227, 0]
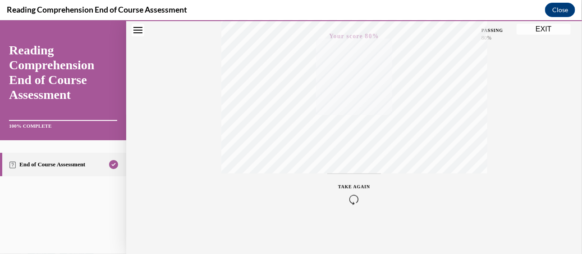
click at [541, 31] on button "EXIT" at bounding box center [543, 28] width 54 height 11
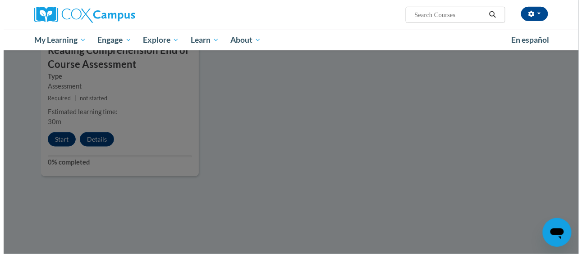
scroll to position [1050, 0]
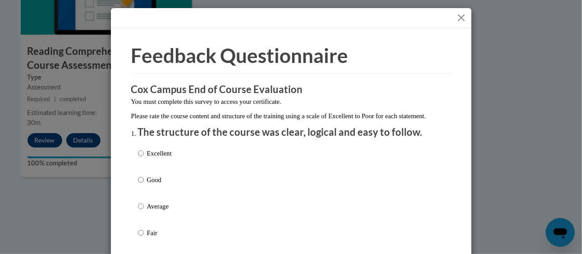
click at [199, 181] on div "Excellent Good Average Fair Poor" at bounding box center [291, 217] width 306 height 147
click at [149, 185] on p "Good" at bounding box center [159, 180] width 25 height 10
click at [144, 185] on input "Good" at bounding box center [141, 180] width 6 height 10
radio input "true"
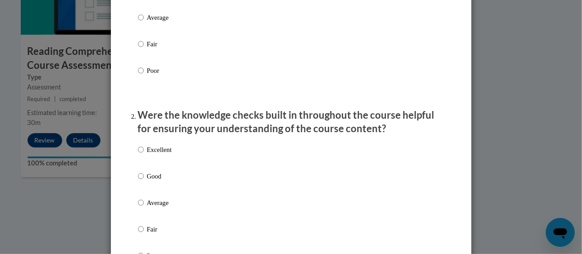
scroll to position [189, 0]
click at [149, 182] on p "Good" at bounding box center [159, 177] width 25 height 10
click at [144, 182] on input "Good" at bounding box center [141, 177] width 6 height 10
radio input "true"
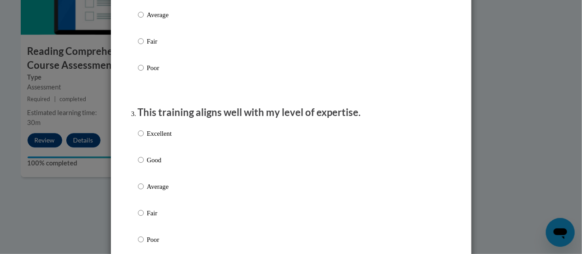
scroll to position [377, 0]
click at [150, 165] on p "Good" at bounding box center [159, 160] width 25 height 10
click at [144, 165] on input "Good" at bounding box center [141, 160] width 6 height 10
radio input "true"
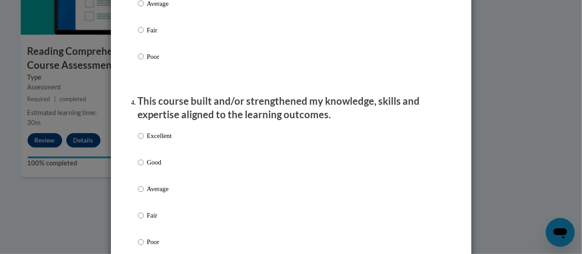
scroll to position [562, 0]
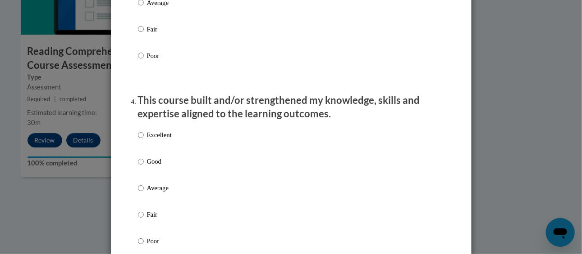
click at [150, 167] on p "Good" at bounding box center [159, 162] width 25 height 10
click at [144, 167] on input "Good" at bounding box center [141, 162] width 6 height 10
radio input "true"
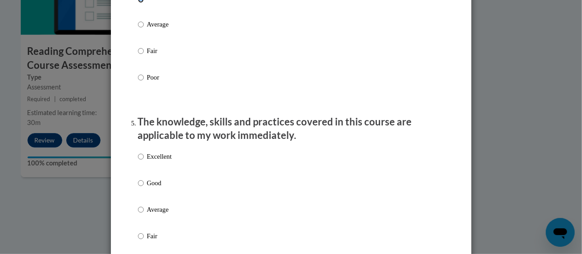
scroll to position [752, 0]
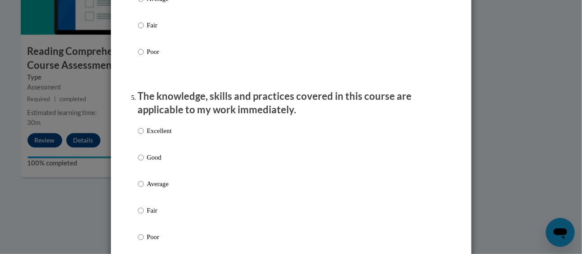
click at [150, 172] on label "Good" at bounding box center [155, 165] width 34 height 24
click at [144, 163] on input "Good" at bounding box center [141, 158] width 6 height 10
radio input "true"
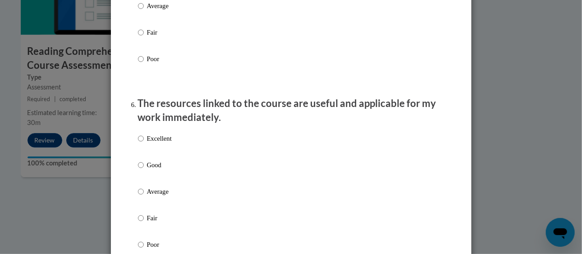
scroll to position [933, 0]
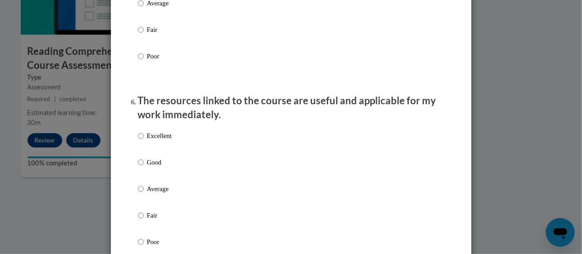
drag, startPoint x: 150, startPoint y: 172, endPoint x: 141, endPoint y: 173, distance: 10.0
click at [141, 173] on label "Good" at bounding box center [155, 170] width 34 height 24
click at [141, 168] on input "Good" at bounding box center [141, 163] width 6 height 10
radio input "true"
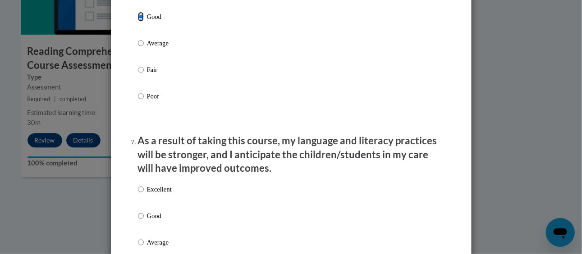
scroll to position [1079, 0]
click at [139, 221] on input "Good" at bounding box center [141, 216] width 6 height 10
radio input "true"
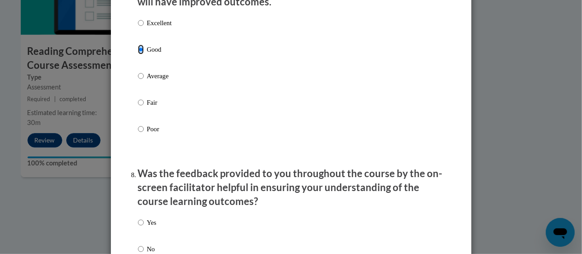
scroll to position [1246, 0]
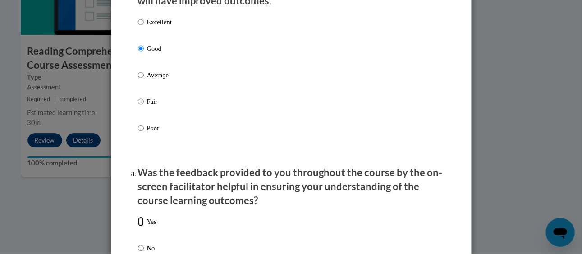
click at [138, 227] on input "Yes" at bounding box center [141, 222] width 6 height 10
radio input "true"
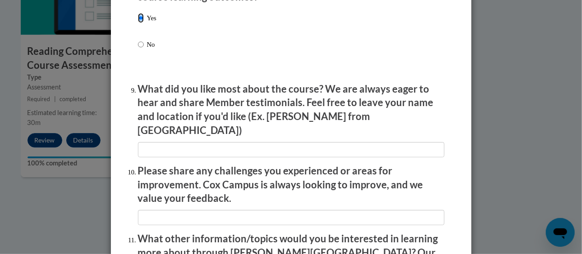
scroll to position [1440, 0]
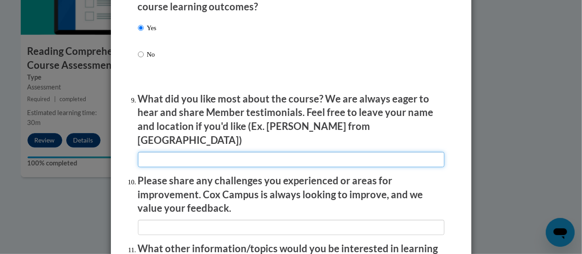
click at [219, 152] on input "textbox" at bounding box center [291, 159] width 306 height 15
type input "I like the examples in the classes"
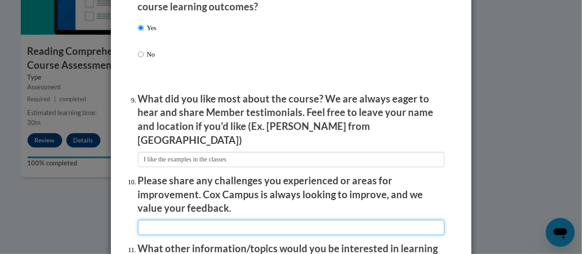
click at [149, 223] on input "textbox" at bounding box center [291, 227] width 306 height 15
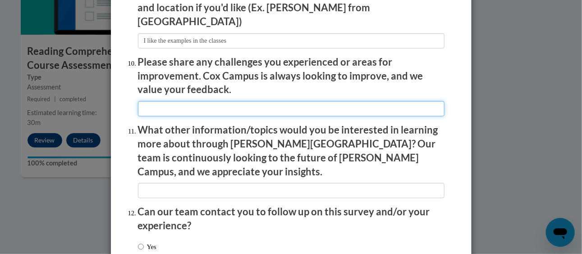
scroll to position [1560, 0]
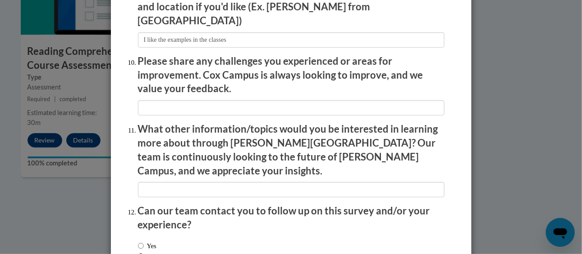
click at [138, 254] on input "No" at bounding box center [141, 259] width 6 height 10
radio input "true"
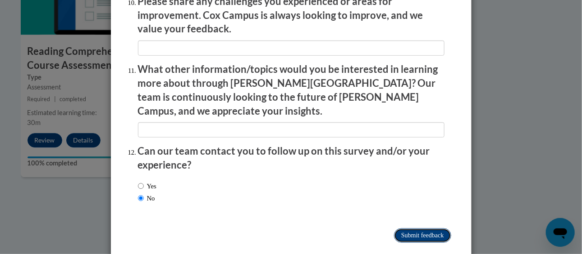
click at [406, 229] on input "Submit feedback" at bounding box center [422, 236] width 57 height 14
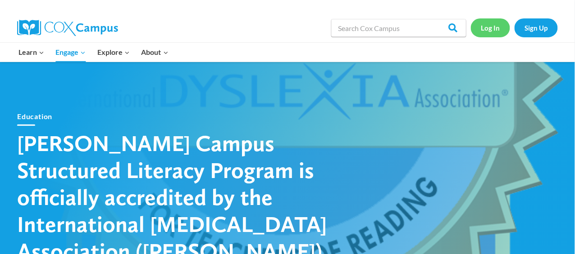
click at [483, 29] on link "Log In" at bounding box center [490, 27] width 39 height 18
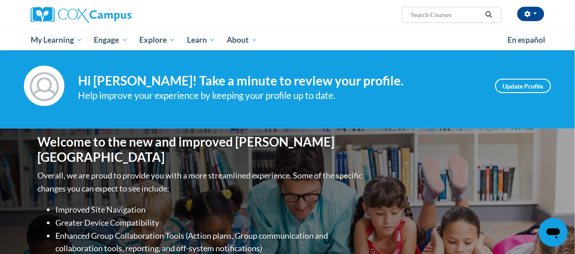
scroll to position [5, 0]
